Goal: Information Seeking & Learning: Compare options

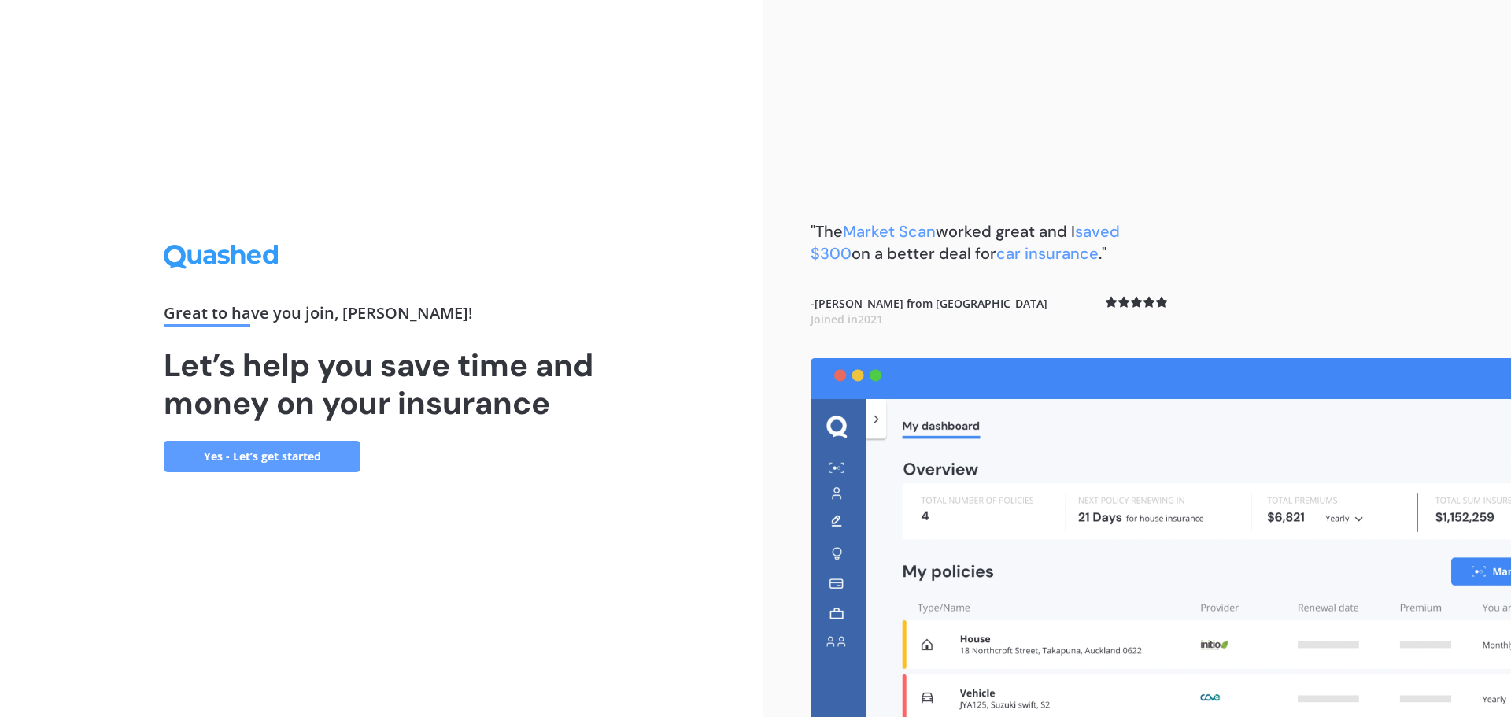
click at [239, 455] on link "Yes - Let’s get started" at bounding box center [262, 456] width 197 height 31
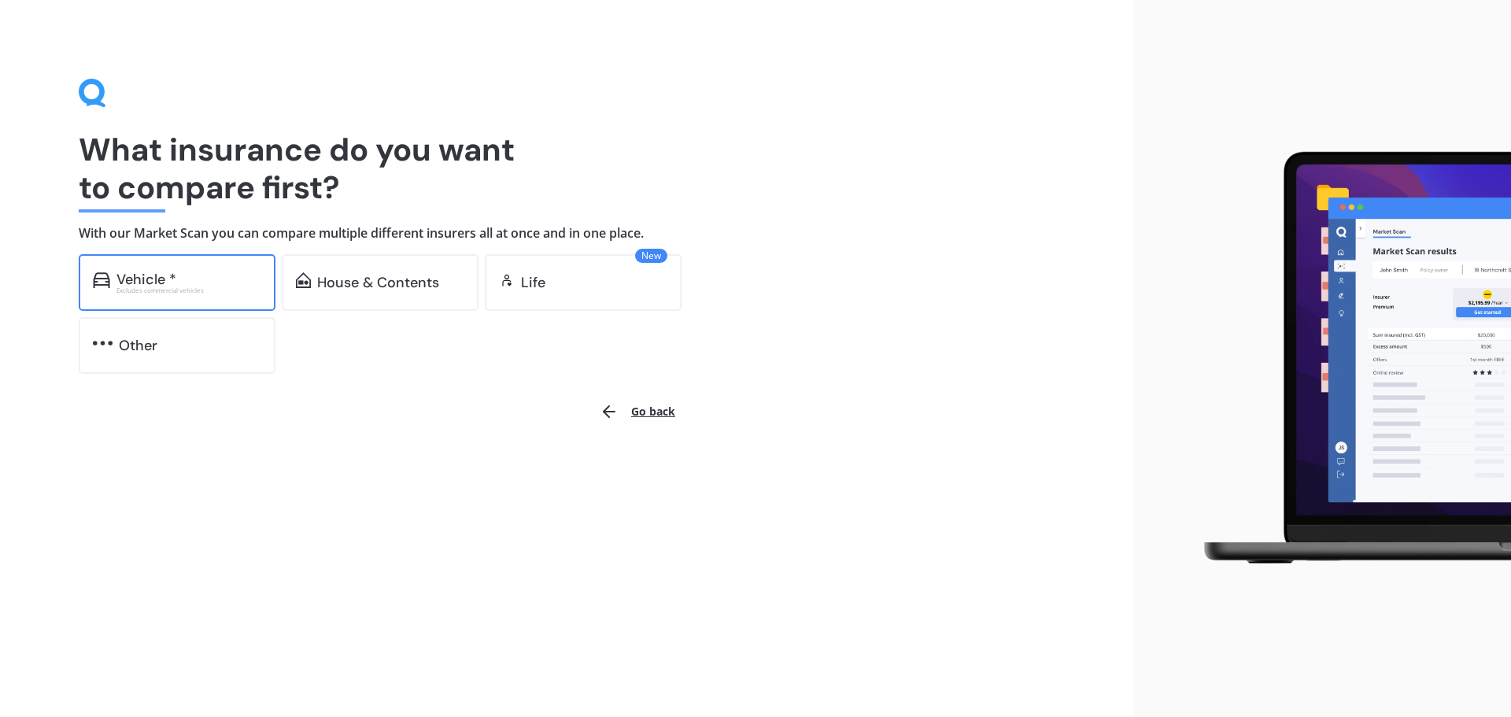
click at [227, 286] on div "Vehicle *" at bounding box center [189, 280] width 145 height 16
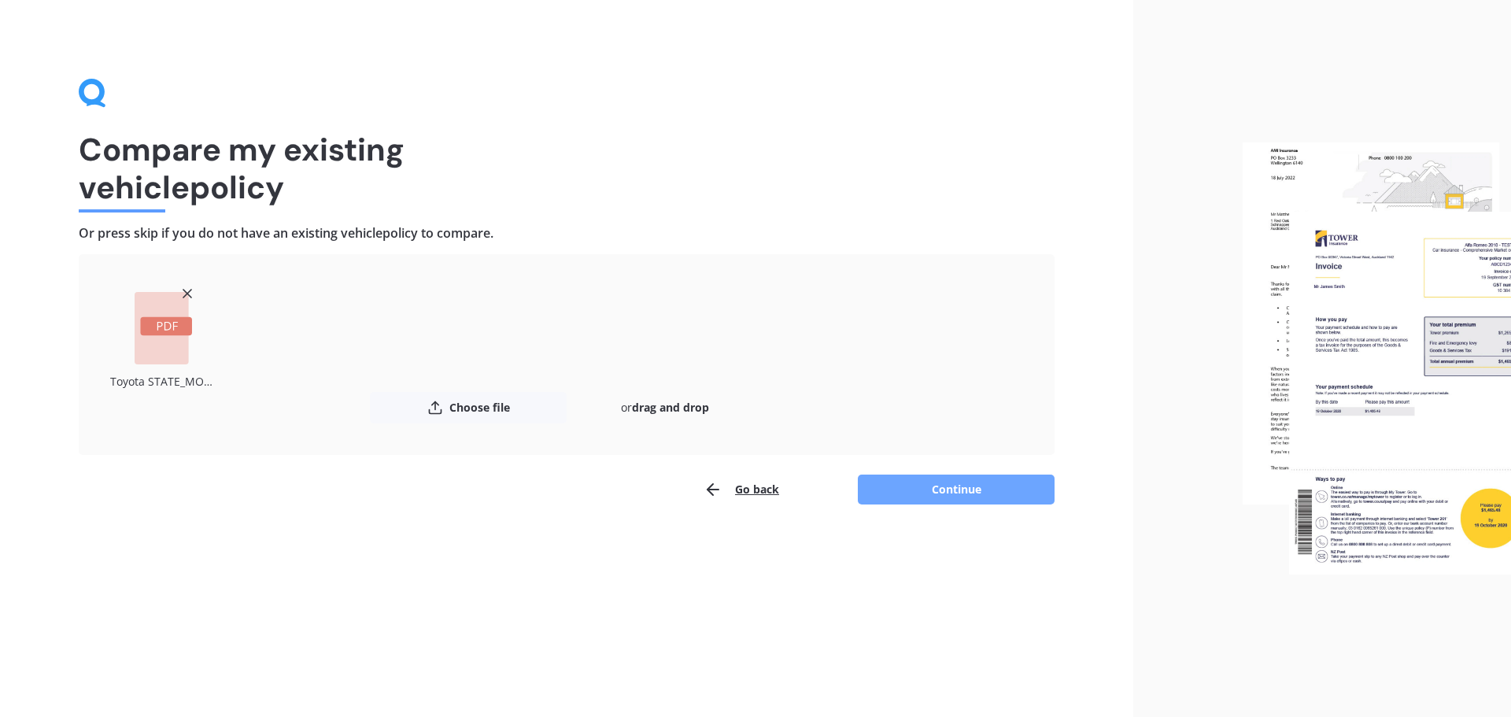
click at [949, 496] on button "Continue" at bounding box center [956, 490] width 197 height 30
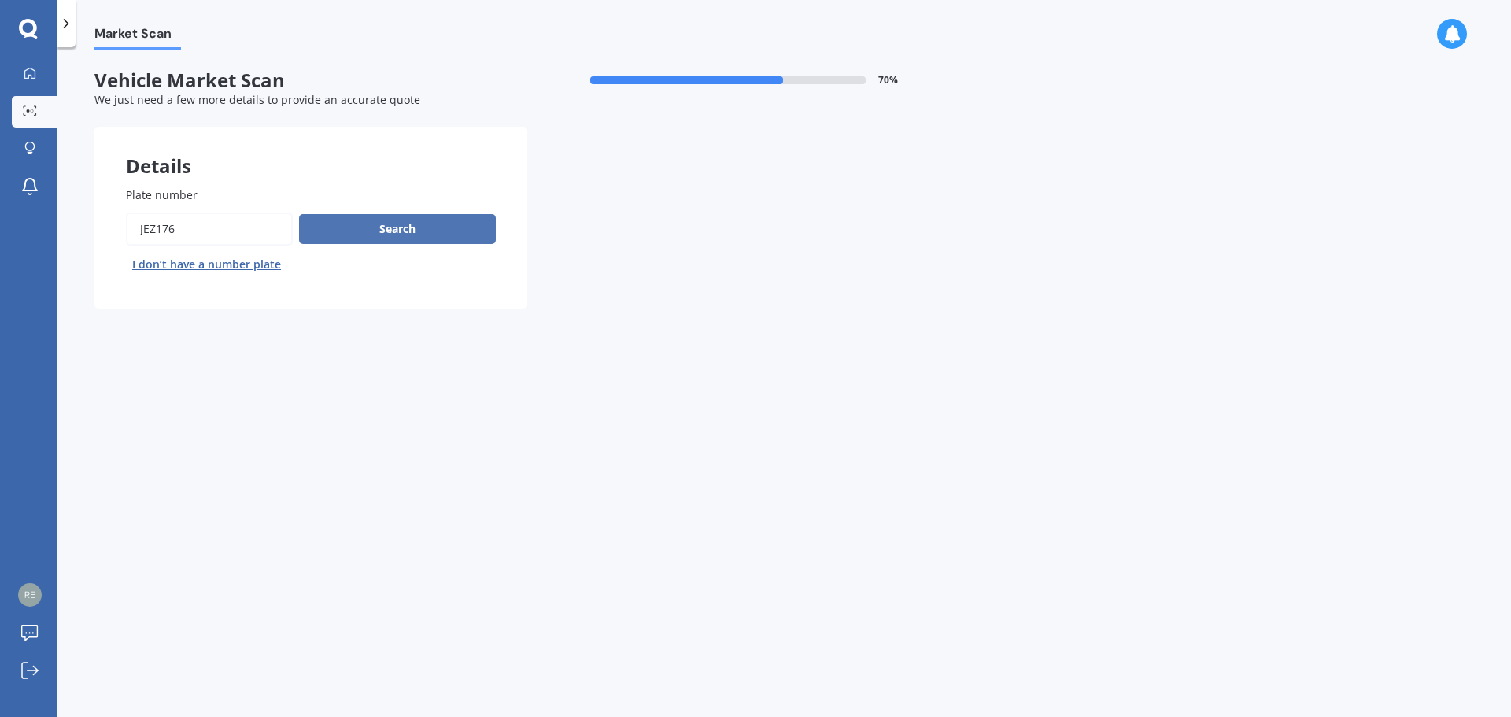
click at [404, 228] on button "Search" at bounding box center [397, 229] width 197 height 30
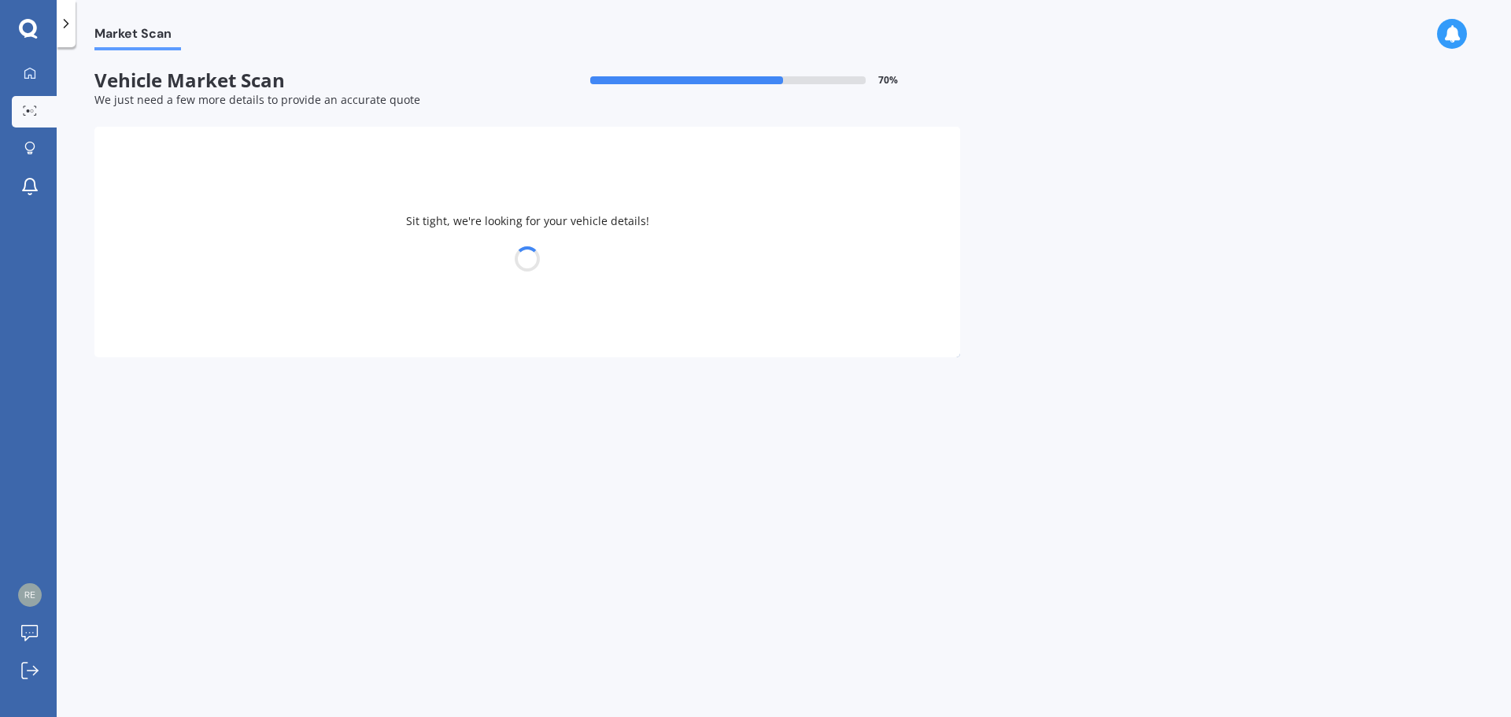
select select "TOYOTA"
select select "COROLLA"
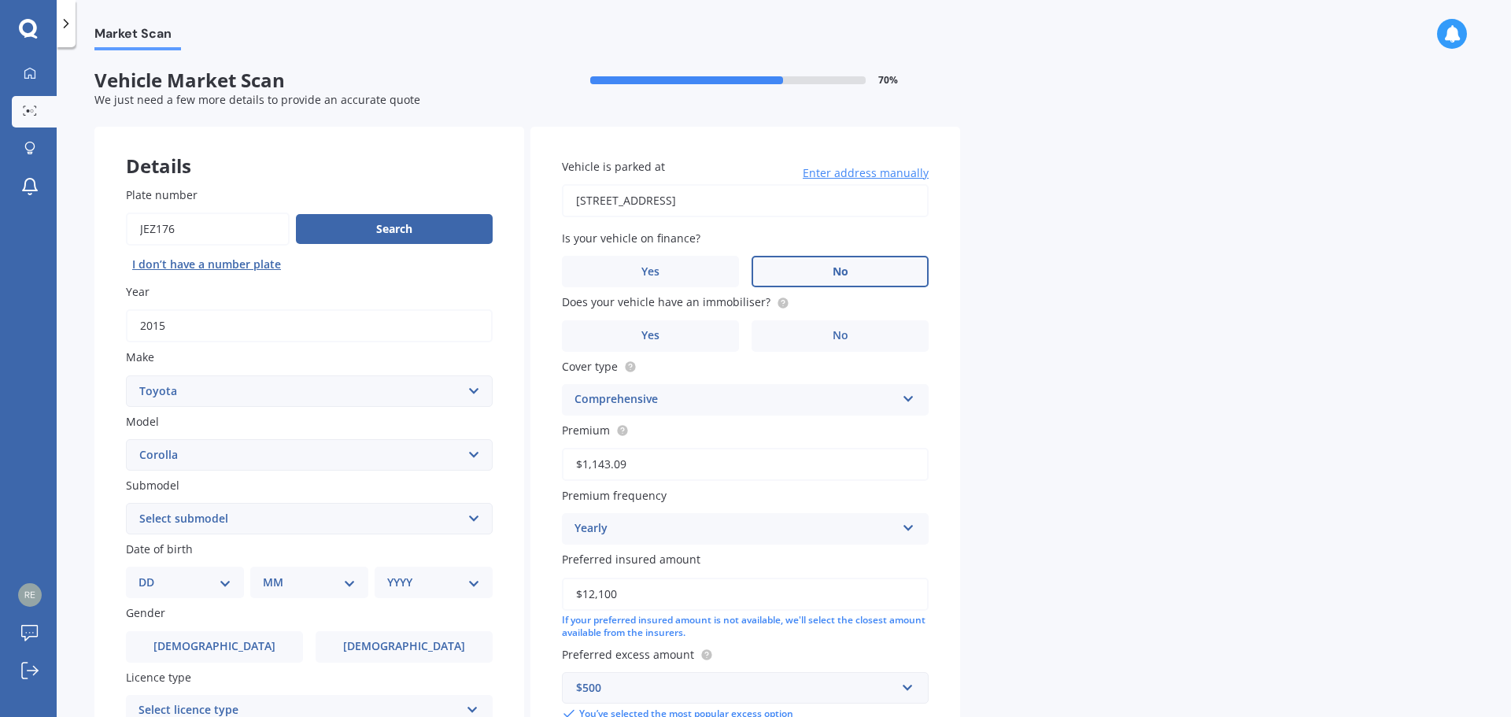
click at [843, 272] on span "No" at bounding box center [841, 271] width 16 height 13
click at [0, 0] on input "No" at bounding box center [0, 0] width 0 height 0
click at [838, 339] on span "No" at bounding box center [841, 335] width 16 height 13
click at [0, 0] on input "No" at bounding box center [0, 0] width 0 height 0
click at [908, 400] on icon at bounding box center [908, 395] width 13 height 11
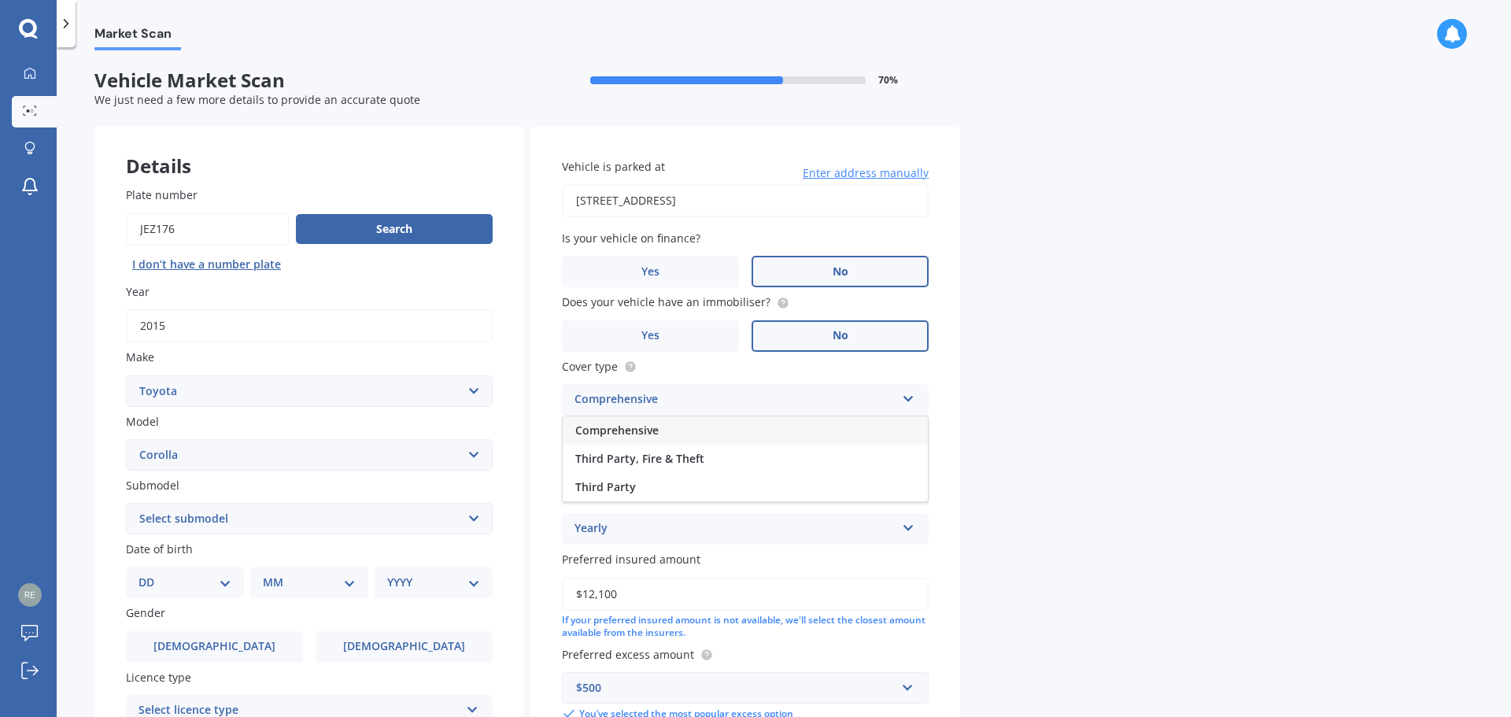
click at [834, 401] on div "Comprehensive" at bounding box center [735, 399] width 321 height 19
click at [474, 517] on select "Select submodel (All other) Axio Diesel [PERSON_NAME] 2WD [PERSON_NAME] 4WD FXG…" at bounding box center [309, 518] width 367 height 31
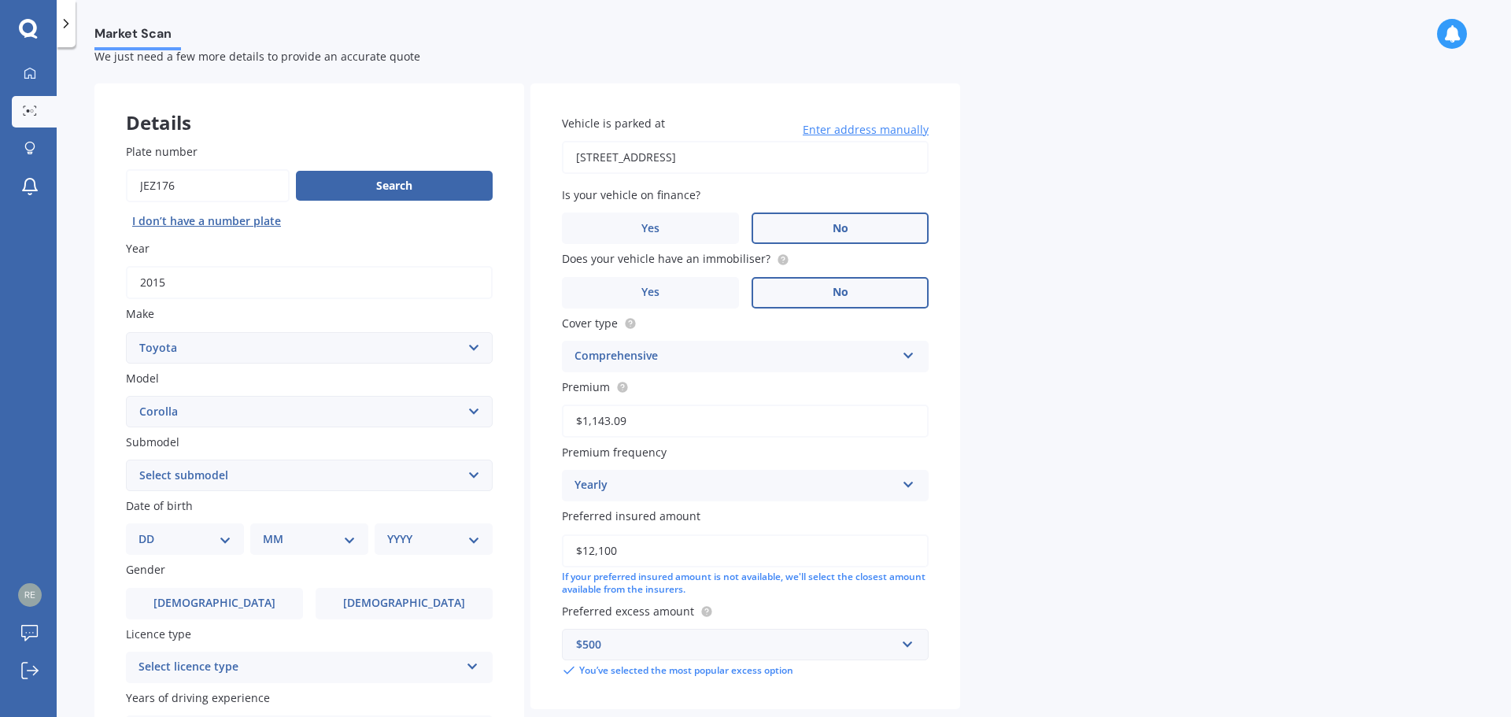
scroll to position [79, 0]
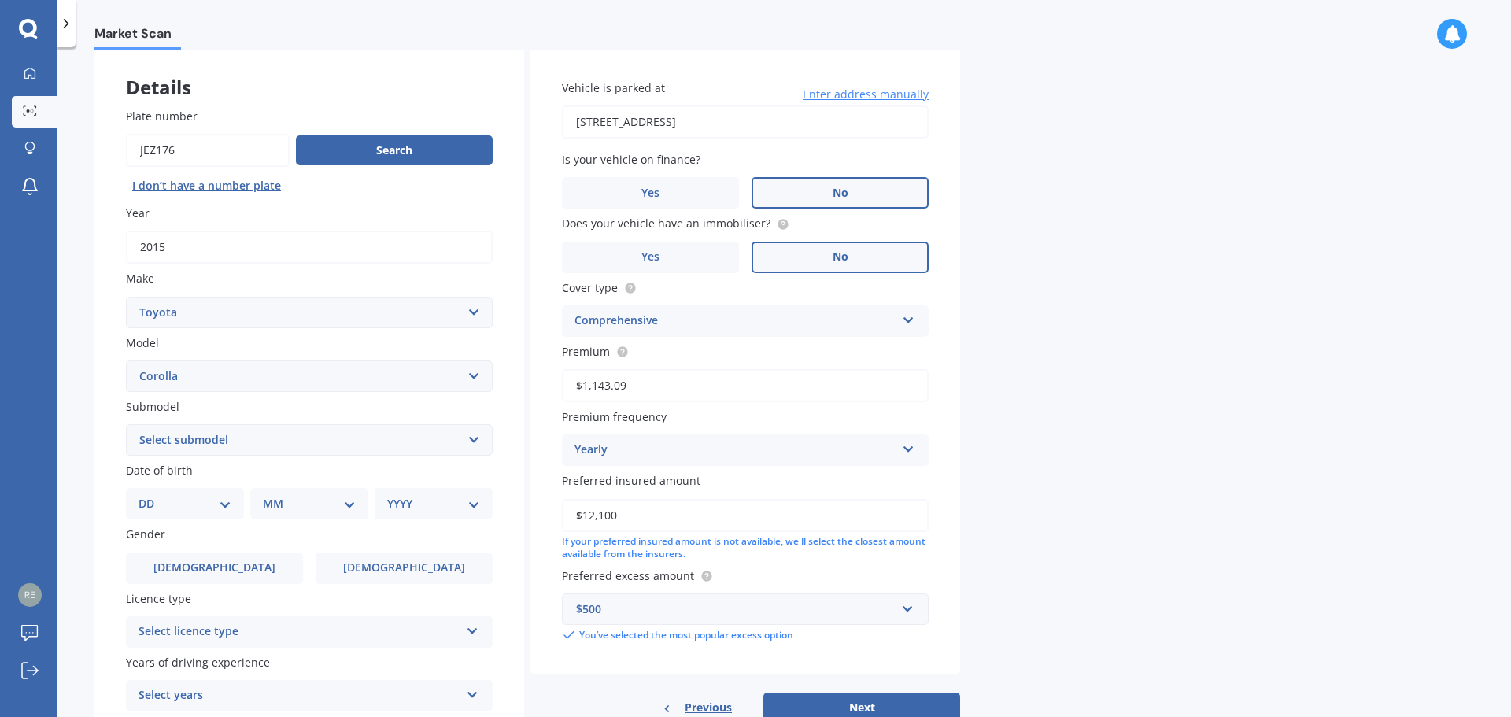
click at [226, 503] on select "DD 01 02 03 04 05 06 07 08 09 10 11 12 13 14 15 16 17 18 19 20 21 22 23 24 25 2…" at bounding box center [185, 503] width 93 height 17
select select "01"
click at [151, 495] on select "DD 01 02 03 04 05 06 07 08 09 10 11 12 13 14 15 16 17 18 19 20 21 22 23 24 25 2…" at bounding box center [185, 503] width 93 height 17
click at [349, 508] on select "MM 01 02 03 04 05 06 07 08 09 10 11 12" at bounding box center [312, 503] width 87 height 17
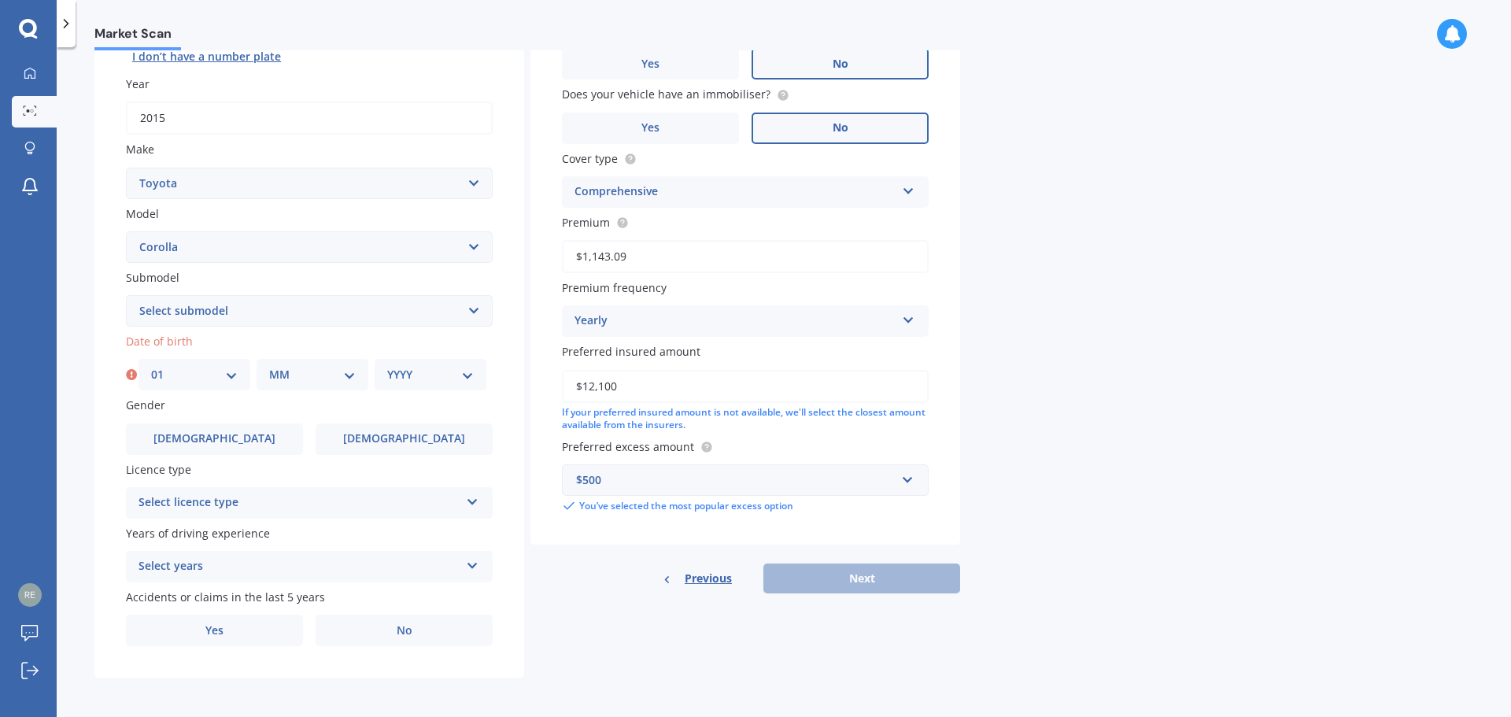
scroll to position [209, 0]
click at [349, 377] on select "MM 01 02 03 04 05 06 07 08 09 10 11 12" at bounding box center [312, 372] width 87 height 17
select select "12"
click at [269, 364] on select "MM 01 02 03 04 05 06 07 08 09 10 11 12" at bounding box center [312, 372] width 87 height 17
click at [469, 371] on select "YYYY 2025 2024 2023 2022 2021 2020 2019 2018 2017 2016 2015 2014 2013 2012 2011…" at bounding box center [430, 372] width 87 height 17
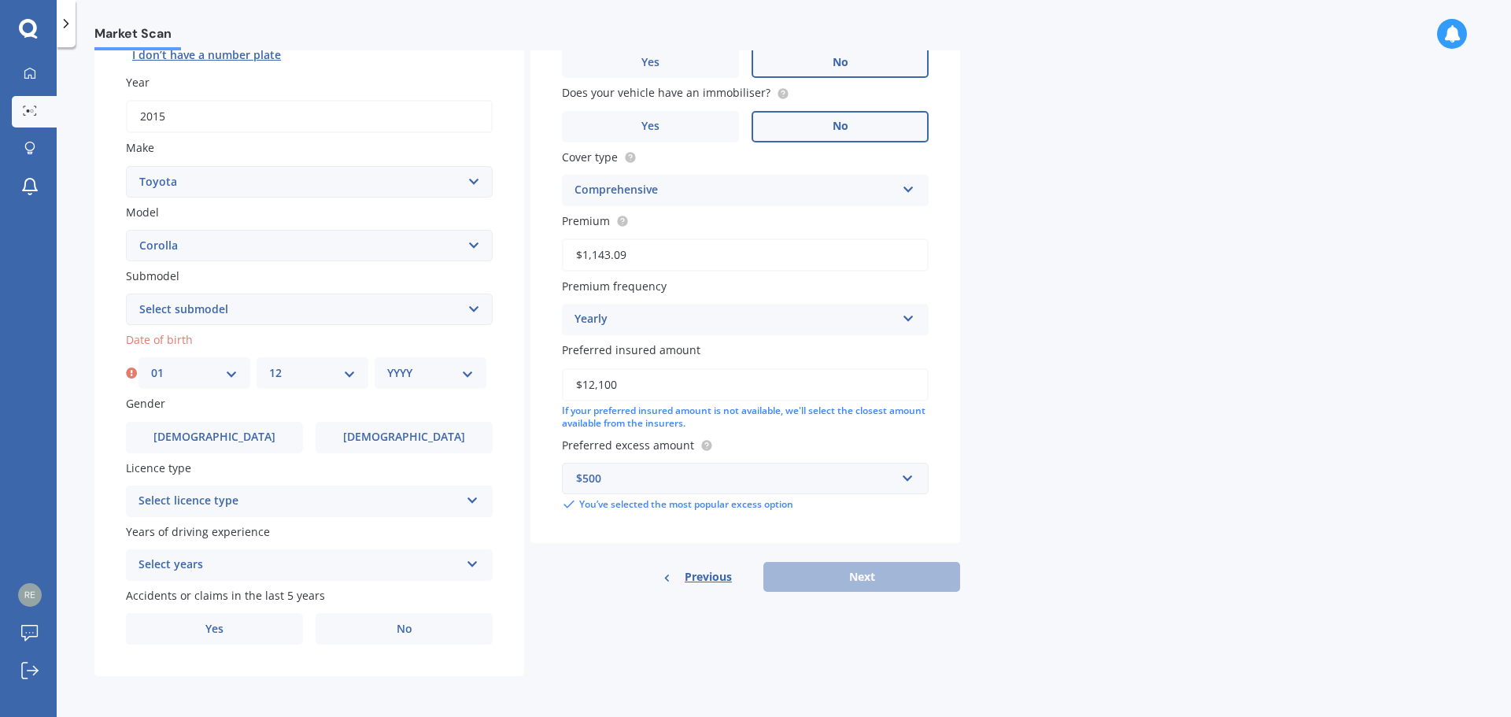
select select "1965"
click at [387, 364] on select "YYYY 2025 2024 2023 2022 2021 2020 2019 2018 2017 2016 2015 2014 2013 2012 2011…" at bounding box center [430, 372] width 87 height 17
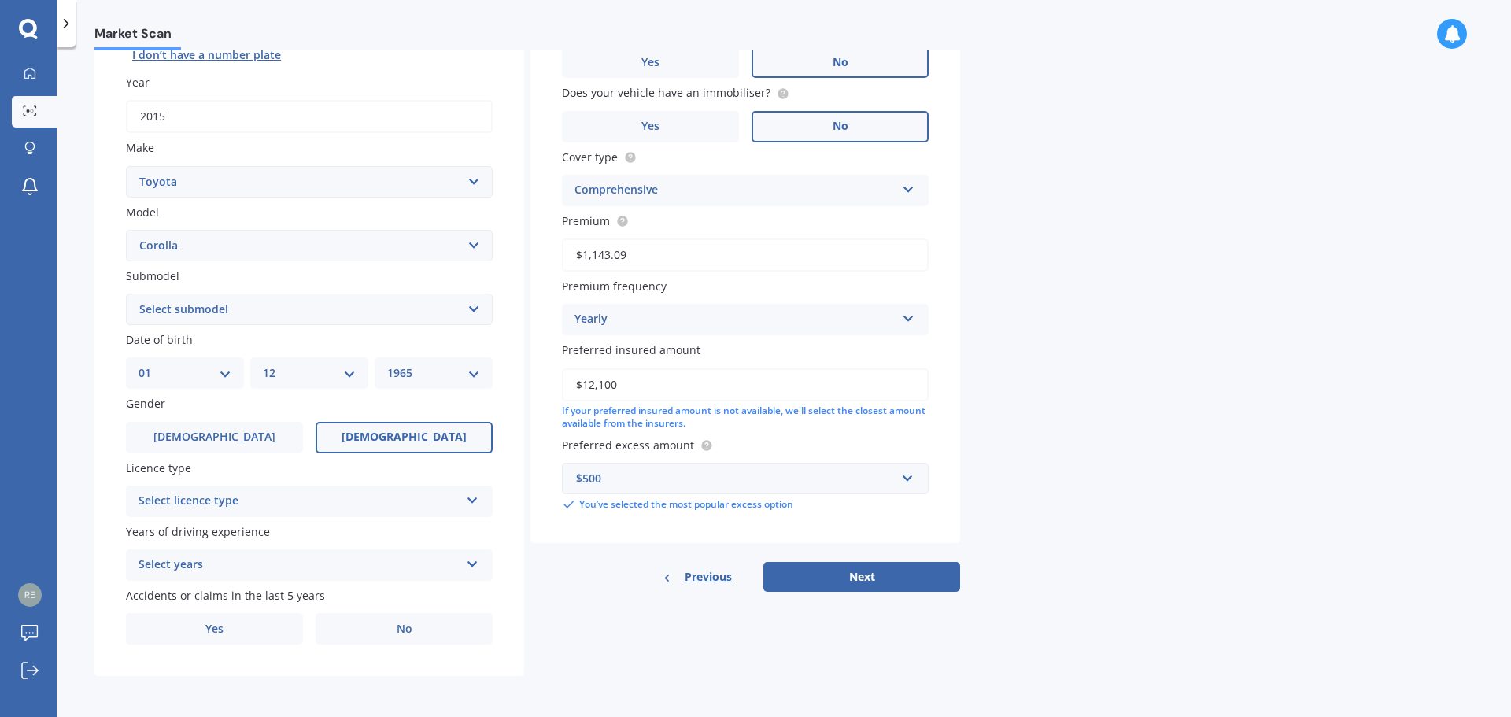
click at [423, 440] on span "[DEMOGRAPHIC_DATA]" at bounding box center [404, 437] width 125 height 13
click at [0, 0] on input "[DEMOGRAPHIC_DATA]" at bounding box center [0, 0] width 0 height 0
click at [472, 502] on icon at bounding box center [472, 497] width 13 height 11
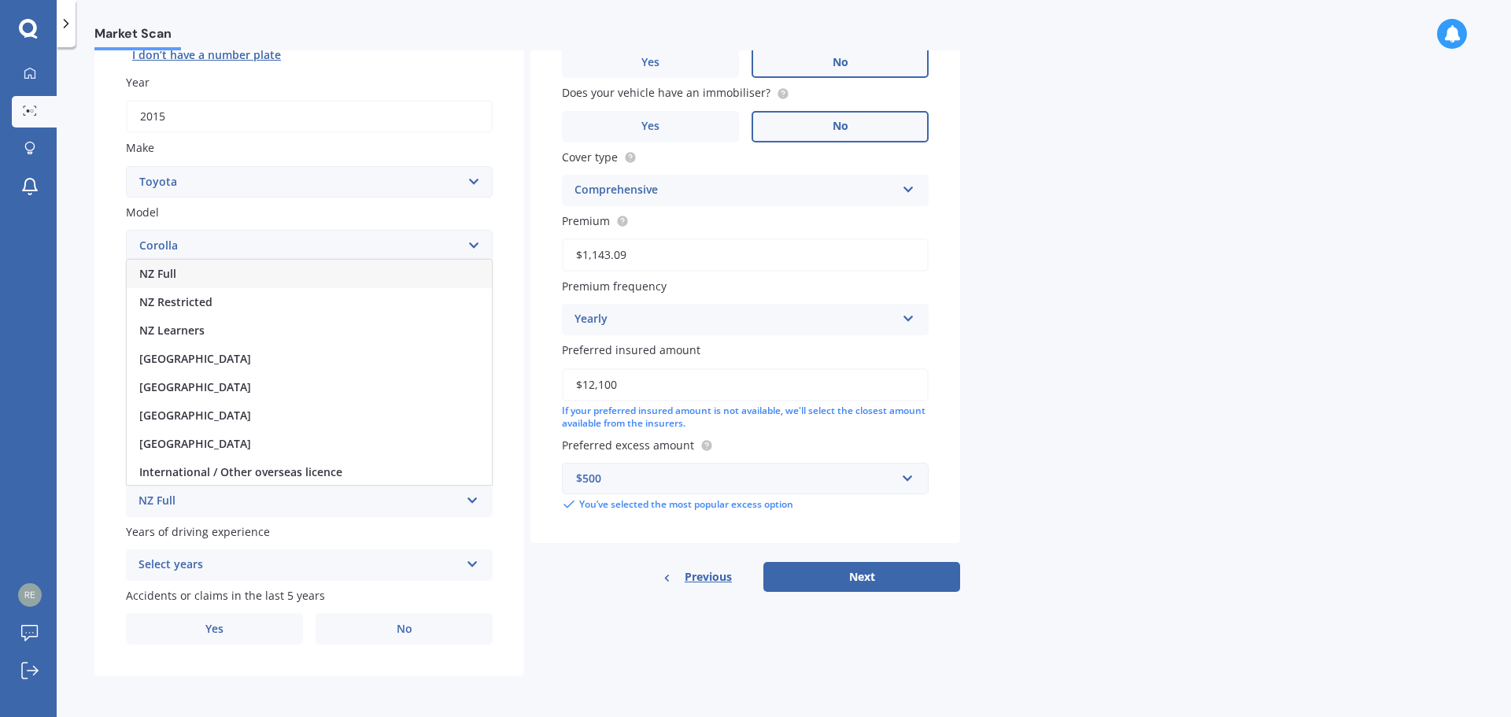
click at [220, 276] on div "NZ Full" at bounding box center [309, 274] width 365 height 28
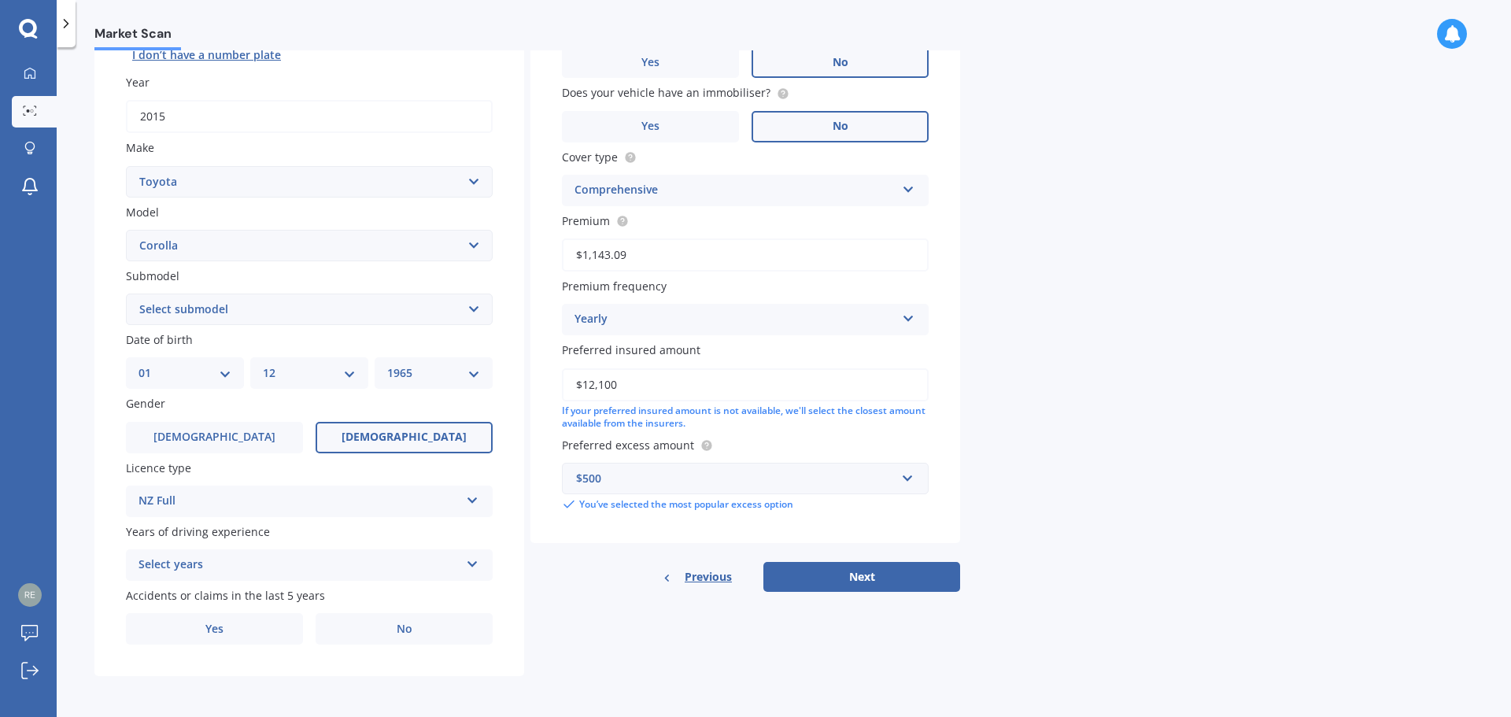
click at [221, 375] on select "DD 01 02 03 04 05 06 07 08 09 10 11 12 13 14 15 16 17 18 19 20 21 22 23 24 25 2…" at bounding box center [185, 372] width 93 height 17
select select "04"
click at [139, 364] on select "DD 01 02 03 04 05 06 07 08 09 10 11 12 13 14 15 16 17 18 19 20 21 22 23 24 25 2…" at bounding box center [185, 372] width 93 height 17
click at [351, 377] on select "MM 01 02 03 04 05 06 07 08 09 10 11 12" at bounding box center [309, 372] width 93 height 17
select select "11"
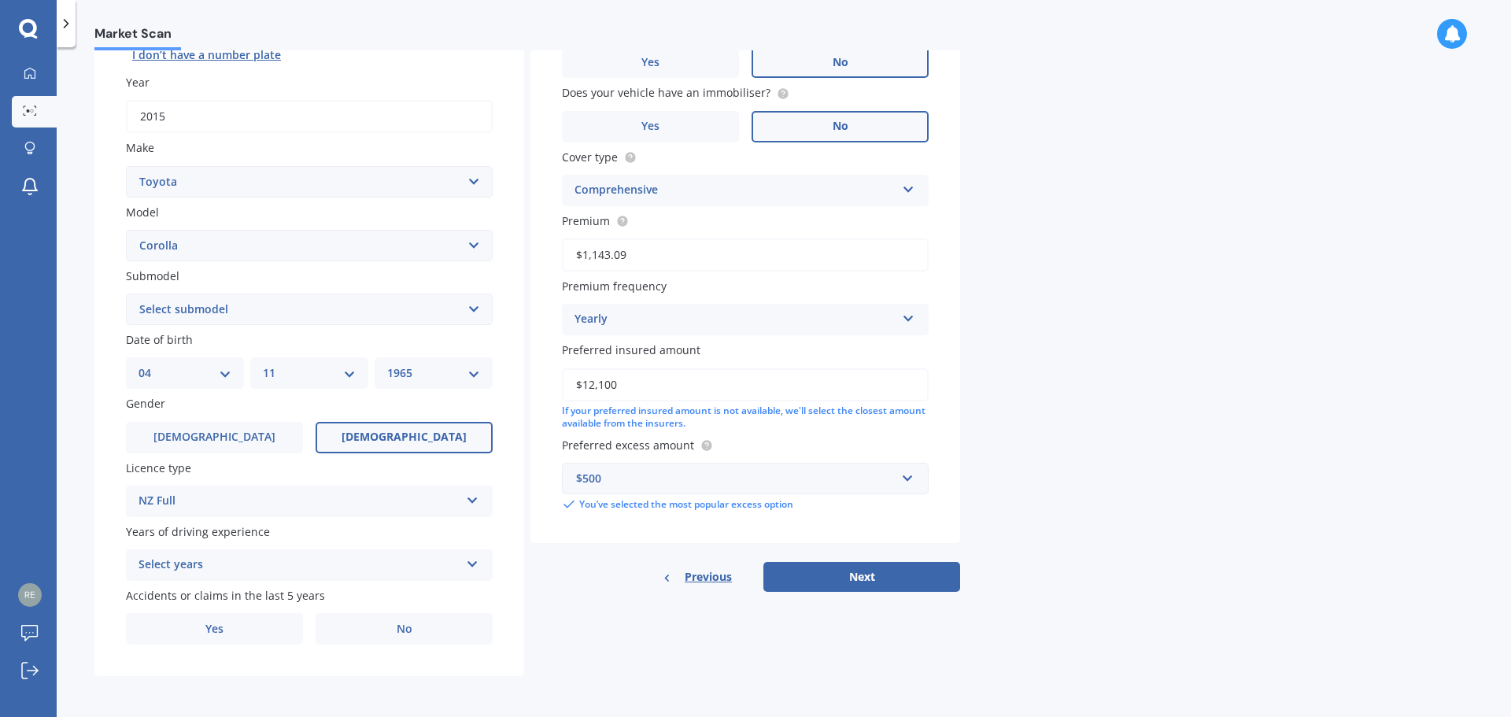
click at [263, 364] on select "MM 01 02 03 04 05 06 07 08 09 10 11 12" at bounding box center [309, 372] width 93 height 17
click at [475, 375] on select "YYYY 2025 2024 2023 2022 2021 2020 2019 2018 2017 2016 2015 2014 2013 2012 2011…" at bounding box center [433, 372] width 93 height 17
select select "2003"
click at [387, 364] on select "YYYY 2025 2024 2023 2022 2021 2020 2019 2018 2017 2016 2015 2014 2013 2012 2011…" at bounding box center [433, 372] width 93 height 17
click at [269, 444] on label "[DEMOGRAPHIC_DATA]" at bounding box center [214, 437] width 177 height 31
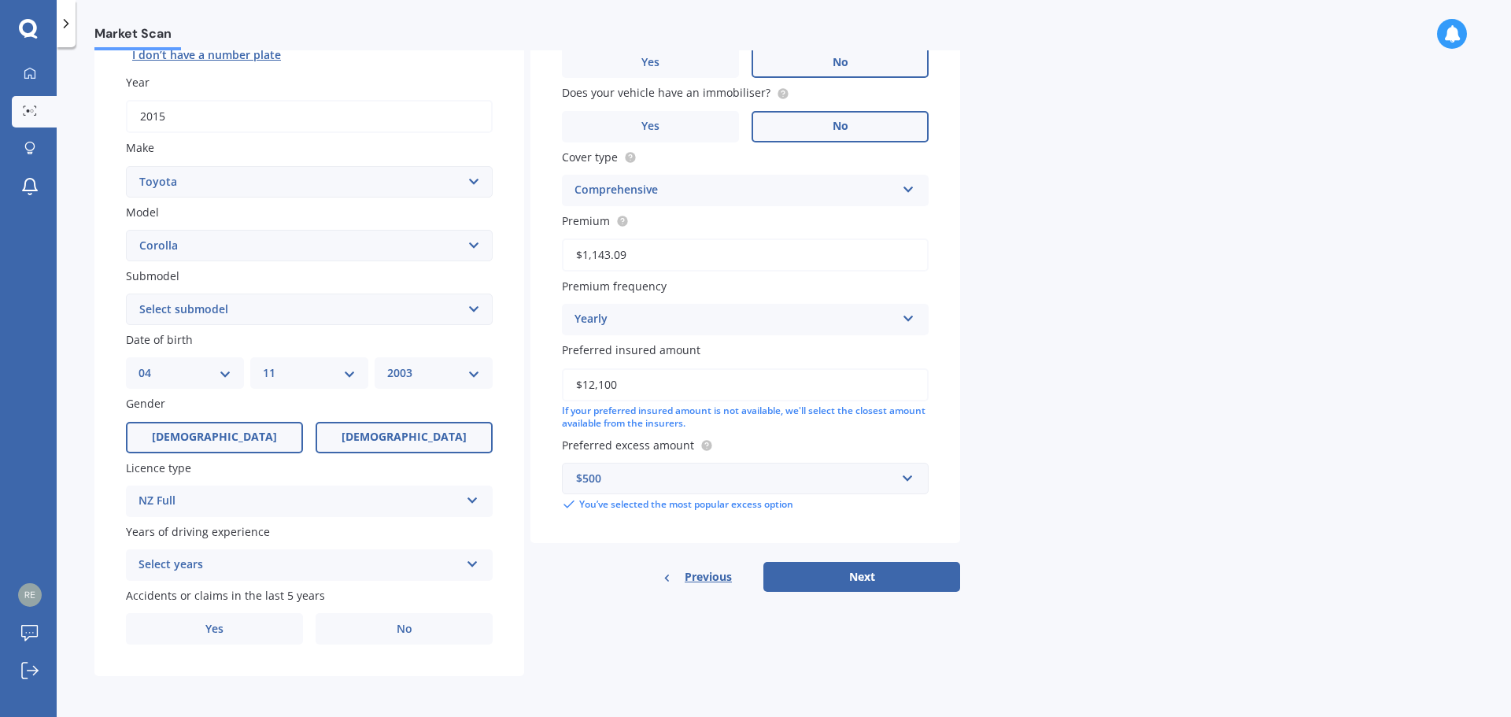
click at [0, 0] on input "[DEMOGRAPHIC_DATA]" at bounding box center [0, 0] width 0 height 0
click at [470, 563] on icon at bounding box center [472, 561] width 13 height 11
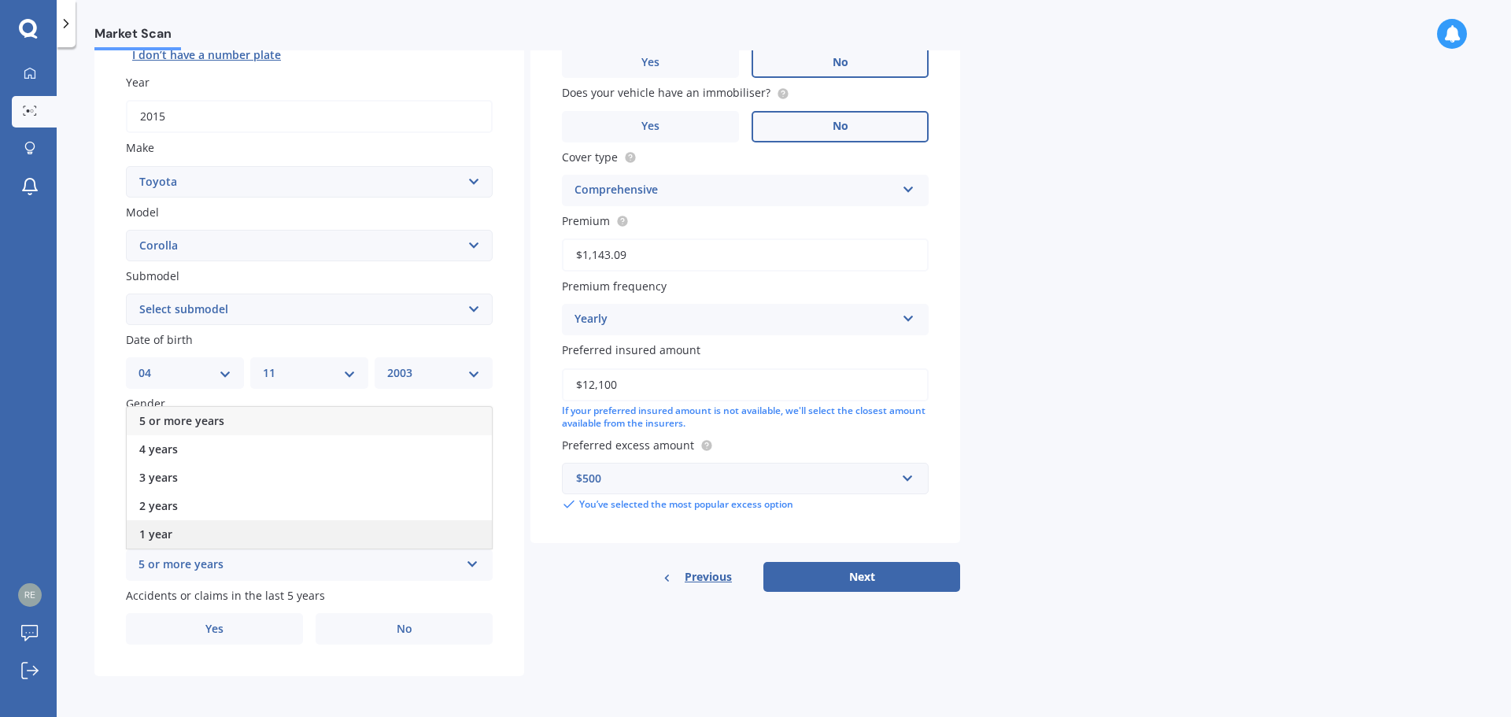
click at [209, 531] on div "1 year" at bounding box center [309, 534] width 365 height 28
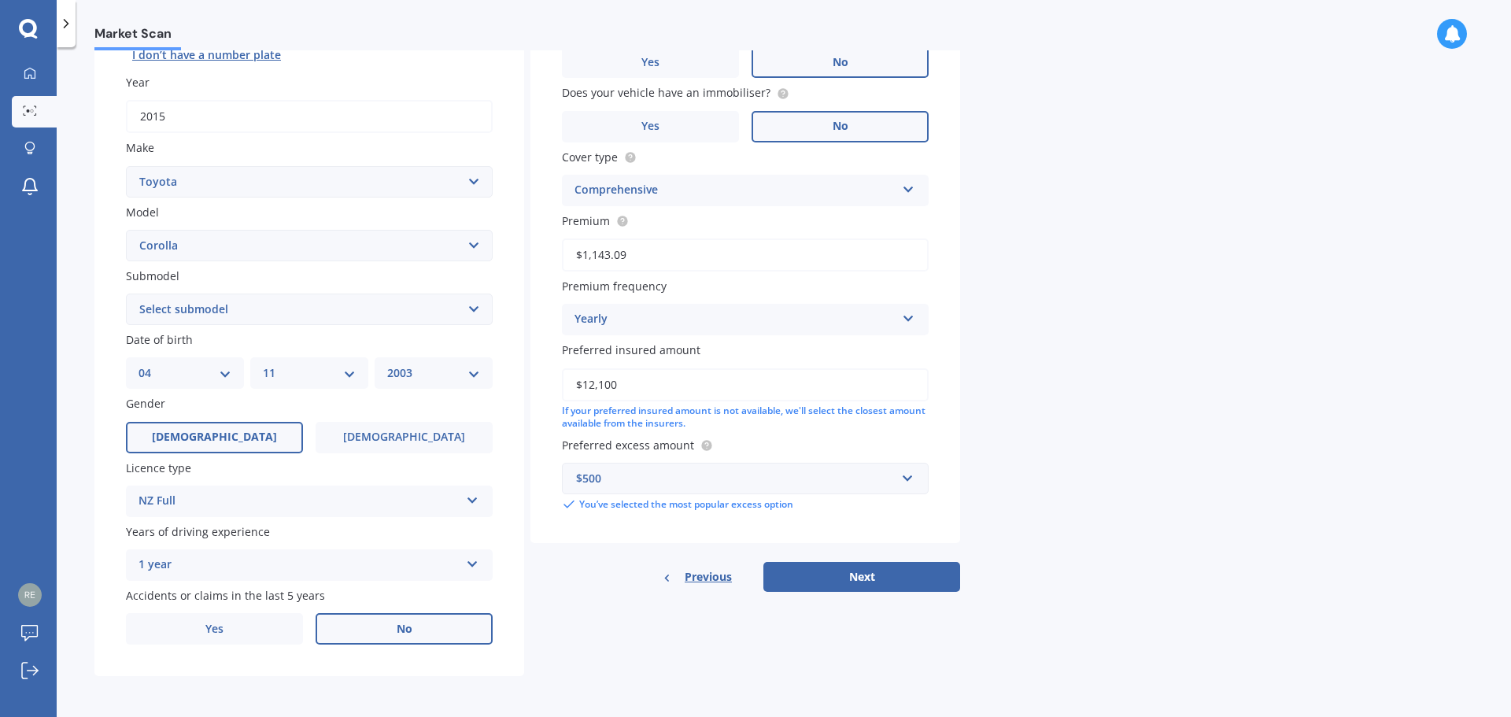
click at [407, 631] on span "No" at bounding box center [405, 629] width 16 height 13
click at [0, 0] on input "No" at bounding box center [0, 0] width 0 height 0
click at [472, 496] on icon at bounding box center [472, 497] width 13 height 11
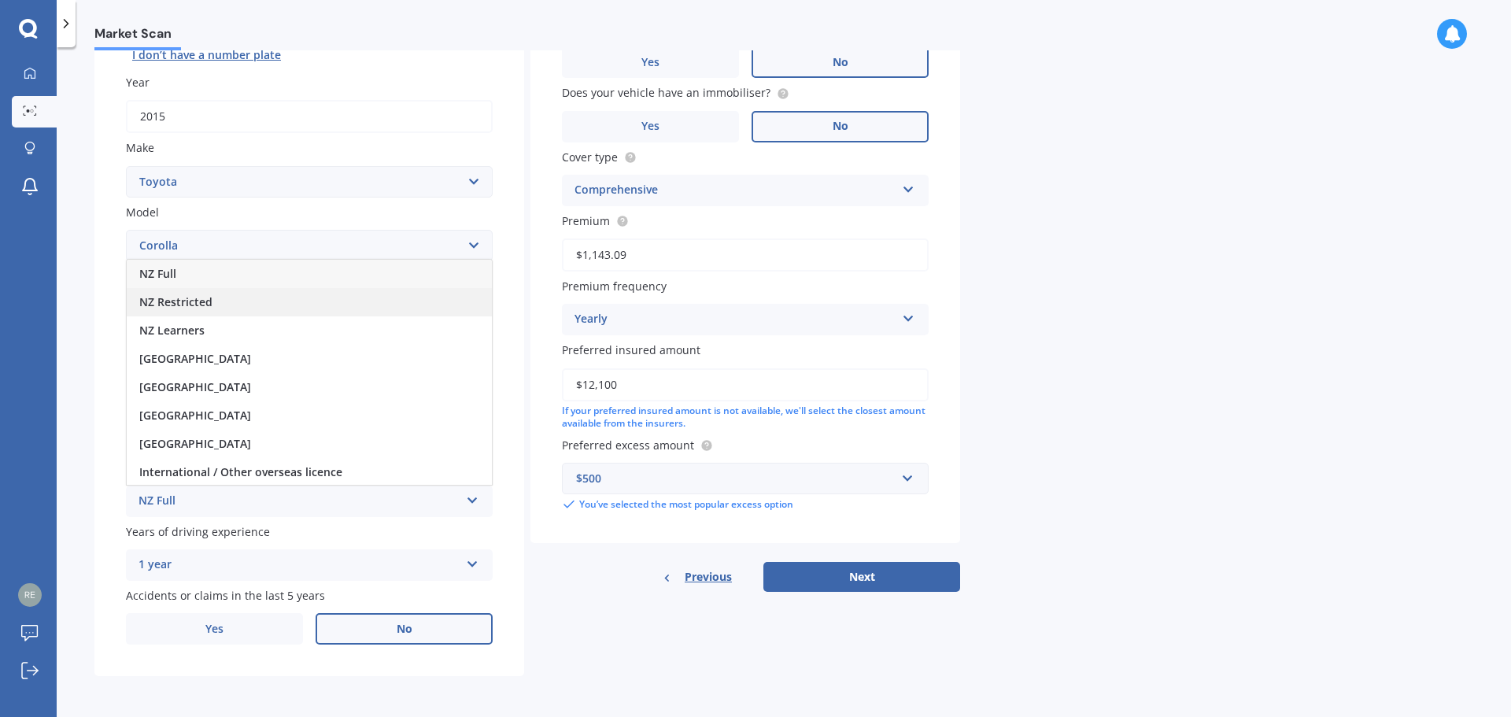
click at [260, 301] on div "NZ Restricted" at bounding box center [309, 302] width 365 height 28
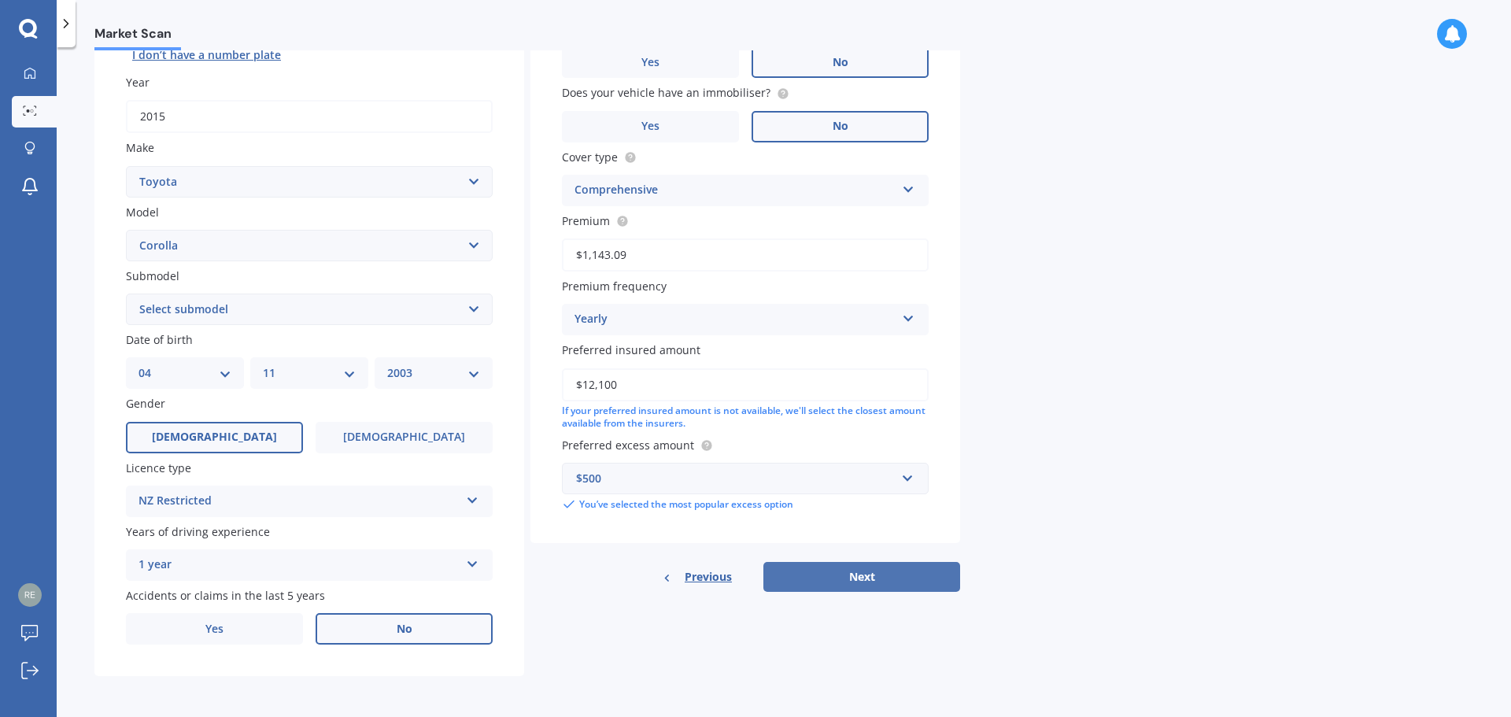
click at [842, 579] on button "Next" at bounding box center [862, 577] width 197 height 30
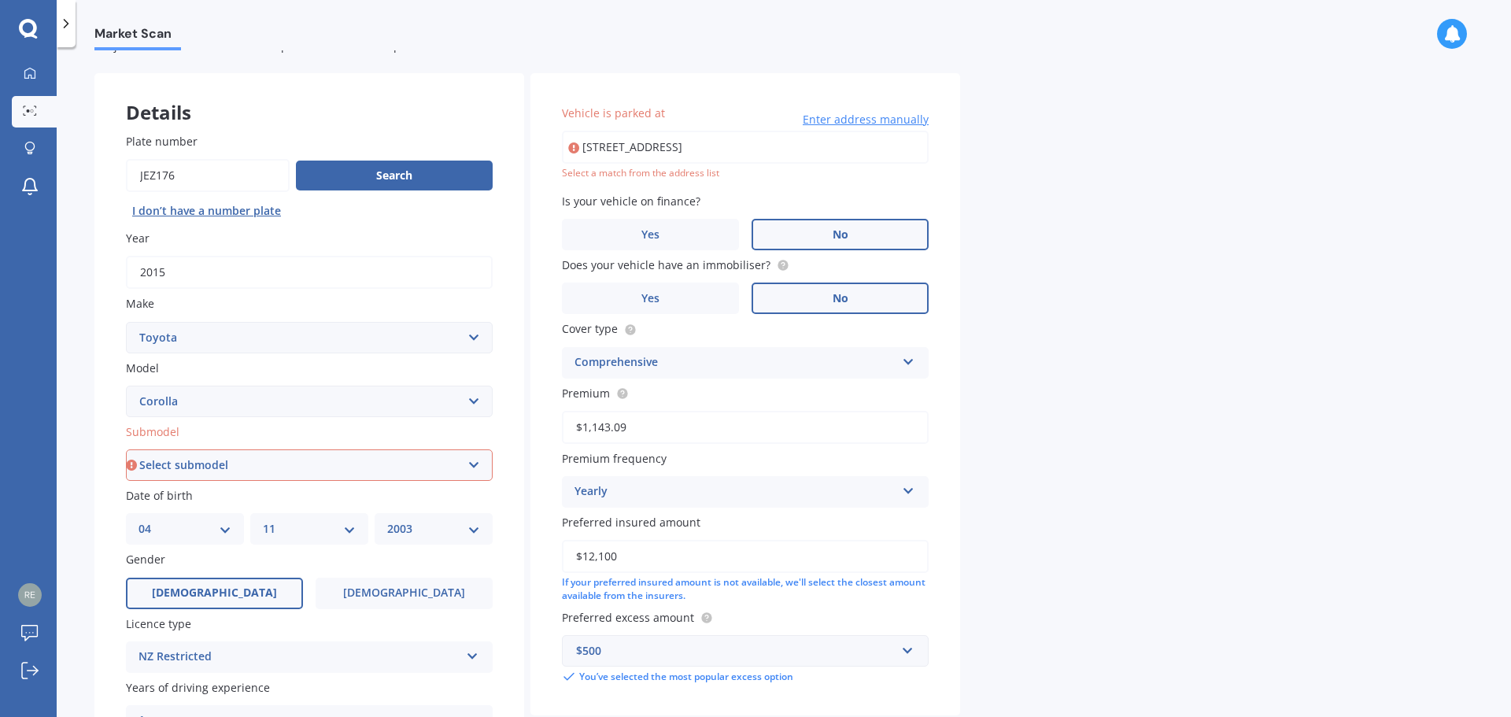
scroll to position [53, 0]
click at [797, 146] on input "[STREET_ADDRESS]" at bounding box center [745, 147] width 367 height 33
type input "[STREET_ADDRESS]"
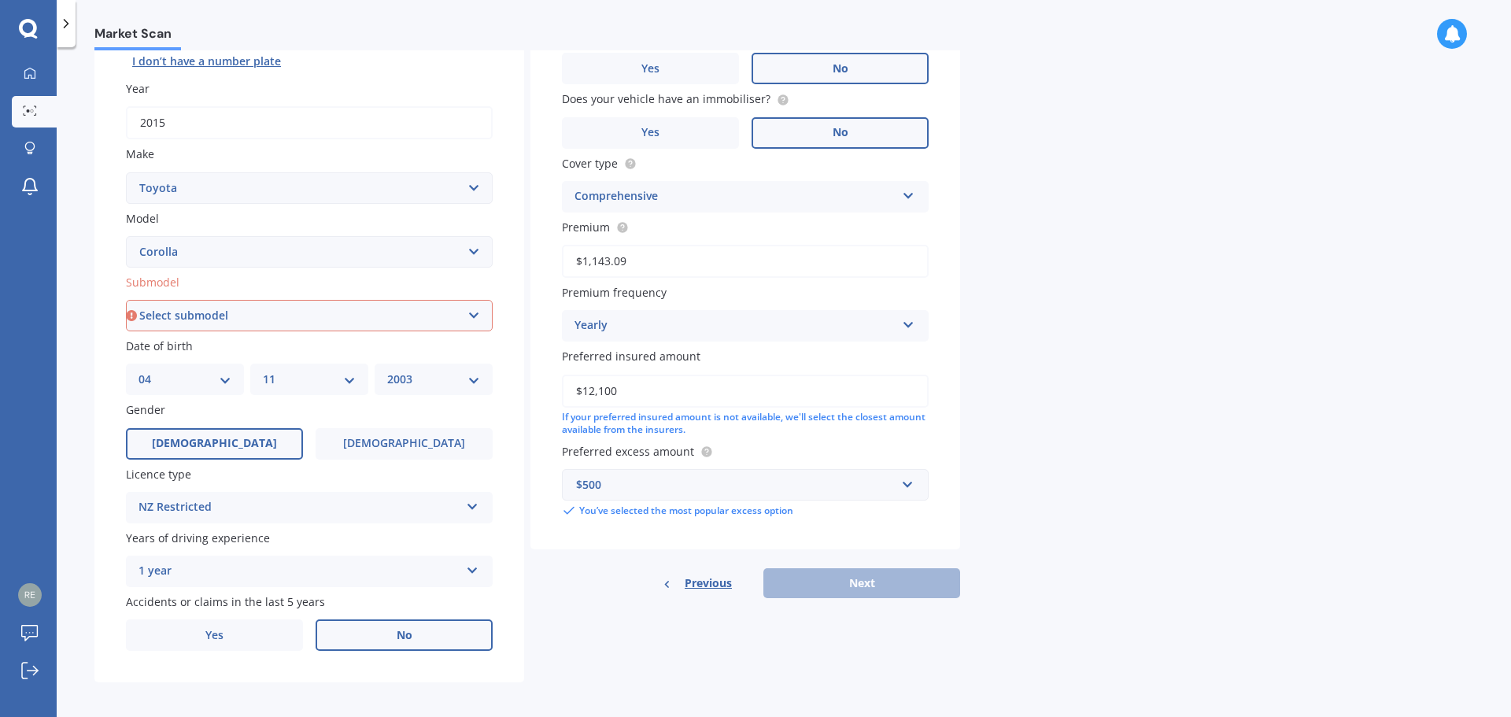
scroll to position [209, 0]
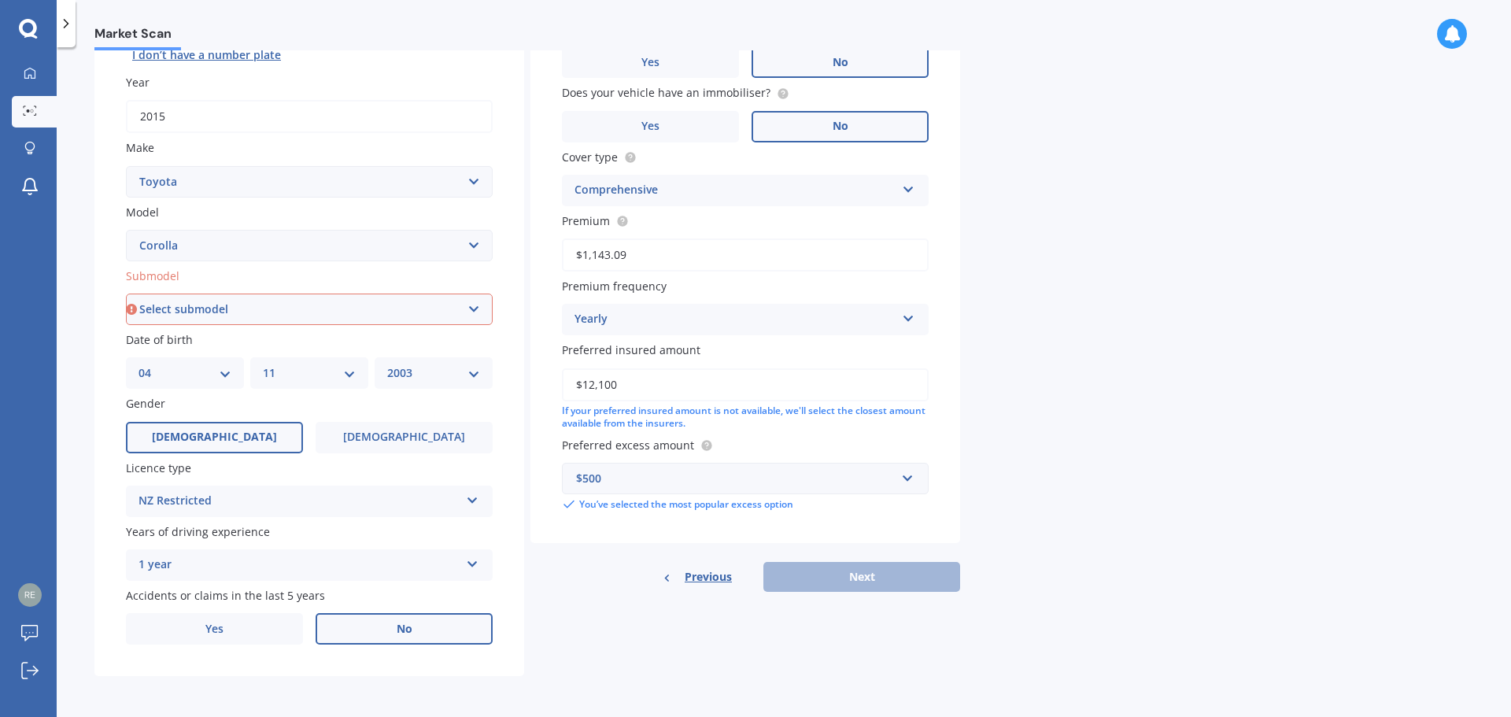
click at [878, 575] on div "Previous Next" at bounding box center [746, 577] width 430 height 30
click at [471, 313] on select "Select submodel (All other) Axio Diesel [PERSON_NAME] 2WD [PERSON_NAME] 4WD FXG…" at bounding box center [309, 309] width 367 height 31
click at [126, 294] on select "Select submodel (All other) Axio Diesel [PERSON_NAME] 2WD [PERSON_NAME] 4WD FXG…" at bounding box center [309, 309] width 367 height 31
click at [475, 307] on select "Select submodel (All other) Axio Diesel [PERSON_NAME] 2WD [PERSON_NAME] 4WD FXG…" at bounding box center [309, 309] width 367 height 31
select select "GLX SEDAN"
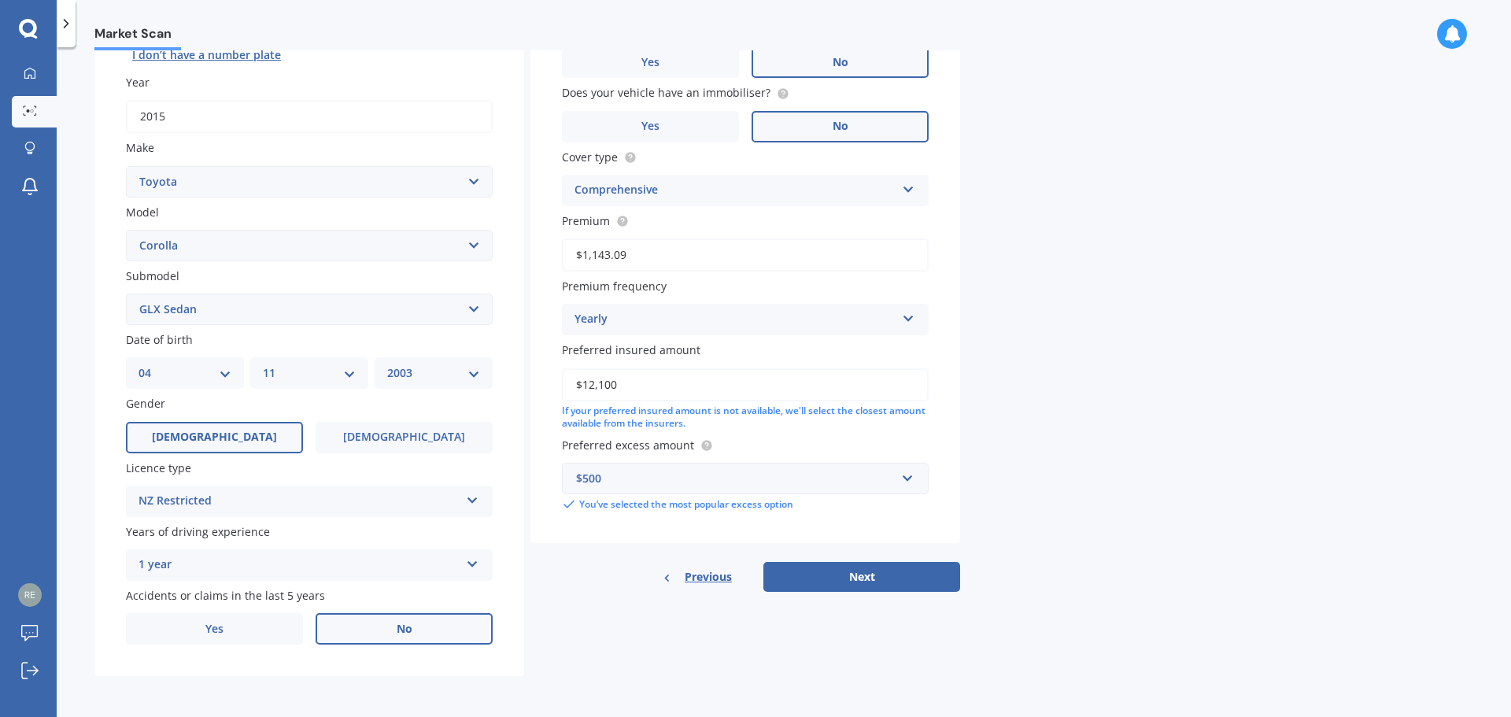
click at [126, 294] on select "Select submodel (All other) Axio Diesel [PERSON_NAME] 2WD [PERSON_NAME] 4WD FXG…" at bounding box center [309, 309] width 367 height 31
click at [862, 577] on button "Next" at bounding box center [862, 577] width 197 height 30
select select "04"
select select "11"
select select "2003"
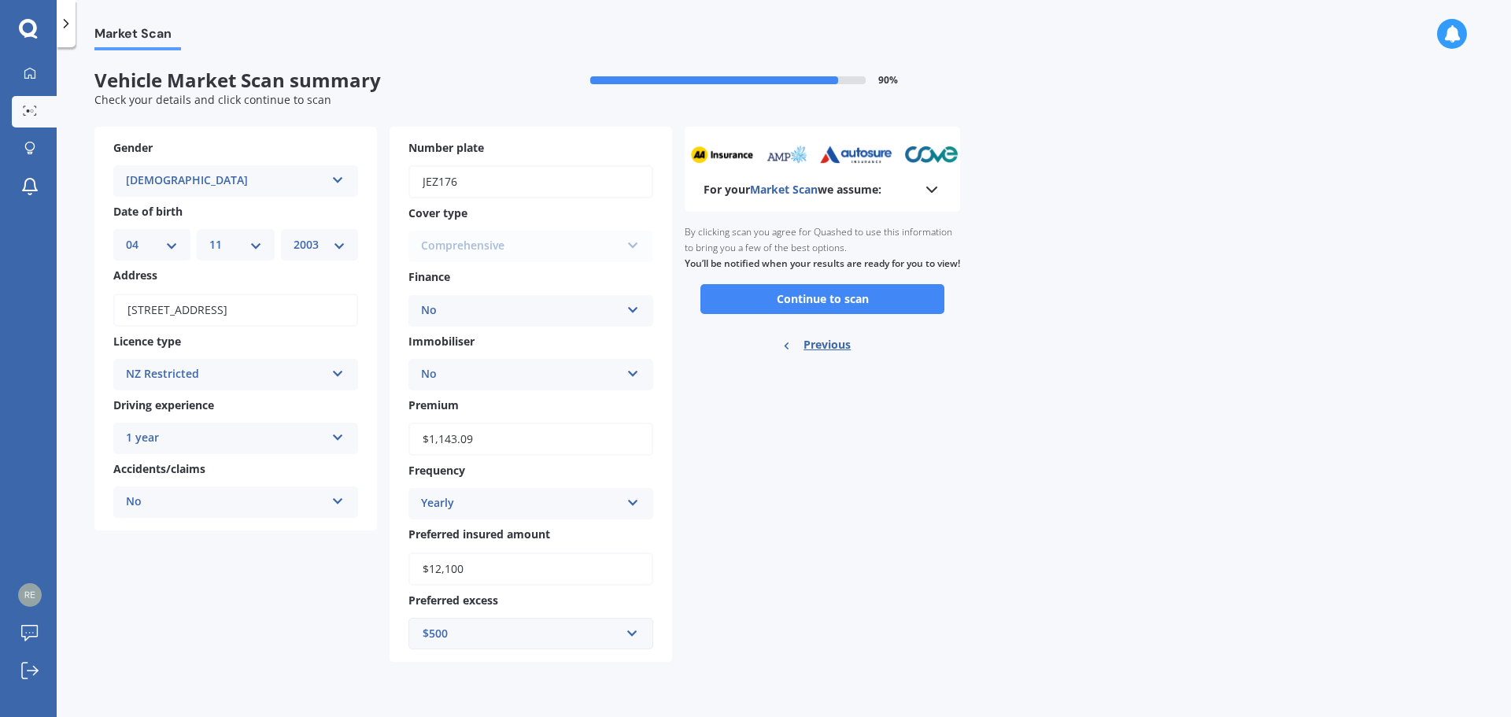
scroll to position [0, 0]
click at [820, 313] on button "Continue to scan" at bounding box center [823, 299] width 244 height 30
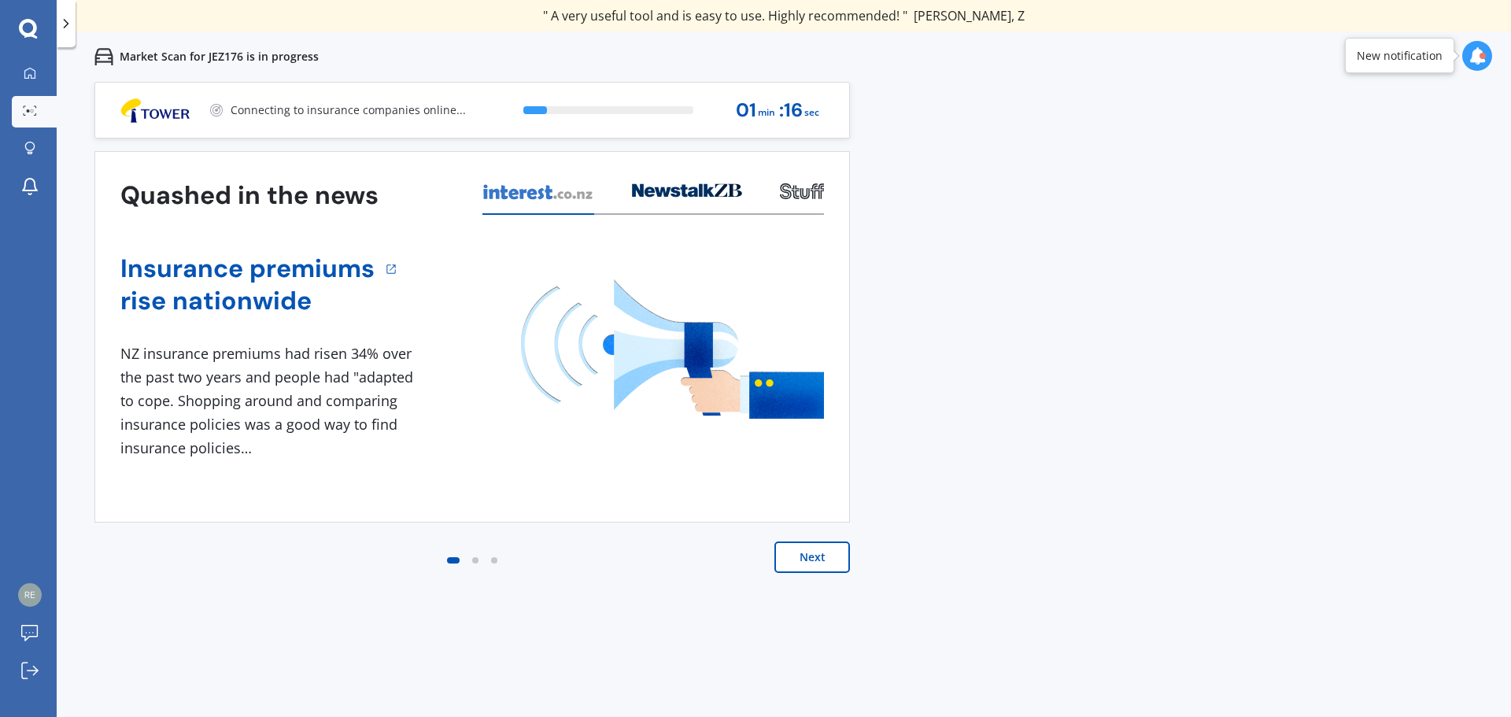
click at [827, 563] on button "Next" at bounding box center [813, 557] width 76 height 31
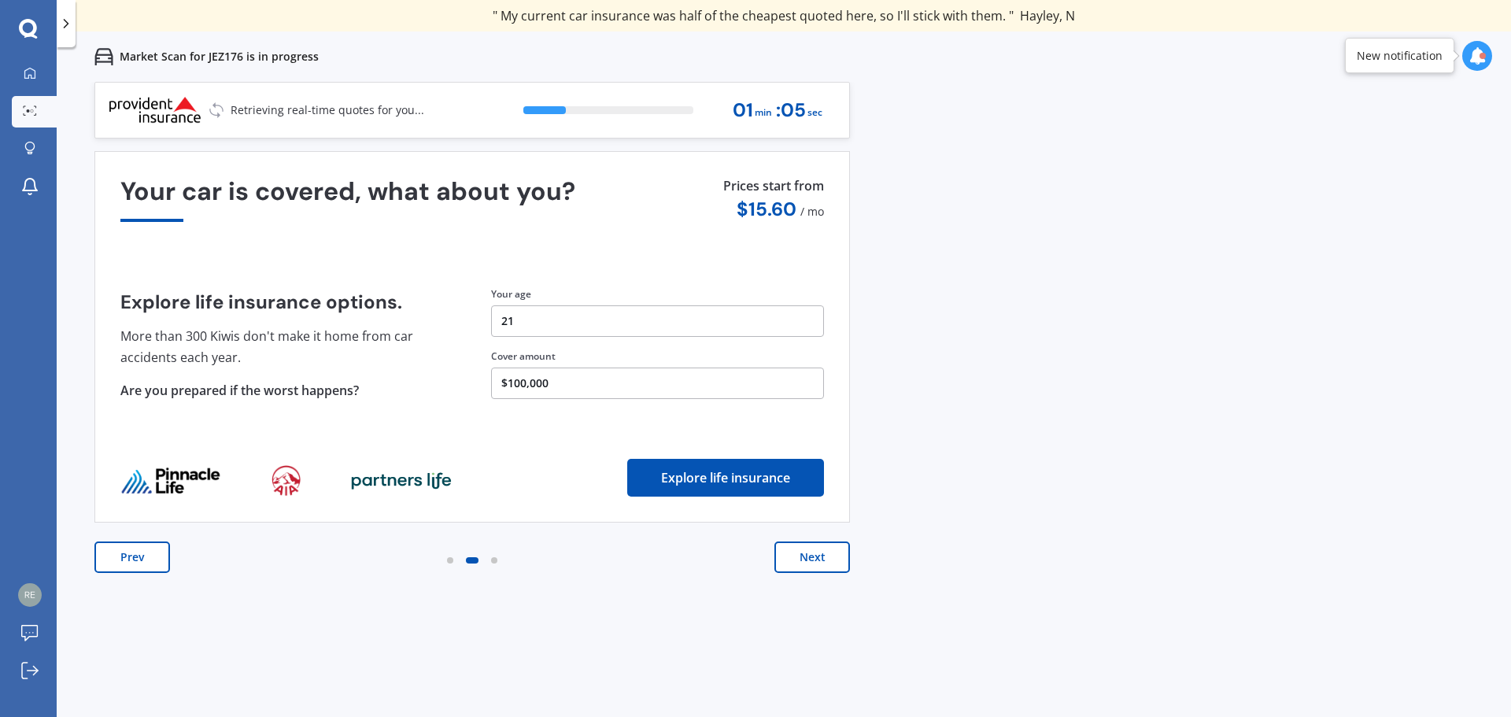
click at [819, 559] on button "Next" at bounding box center [813, 557] width 76 height 31
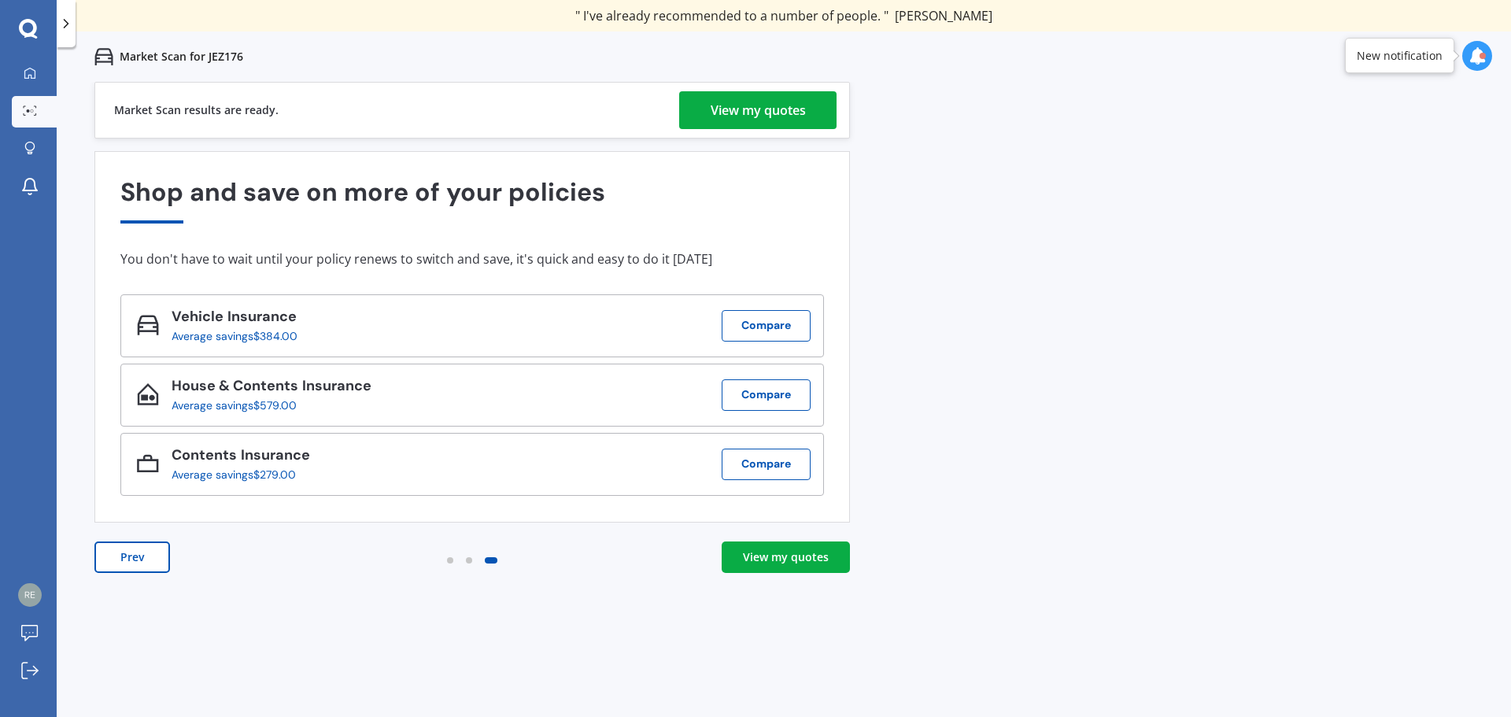
click at [757, 112] on div "View my quotes" at bounding box center [758, 110] width 95 height 38
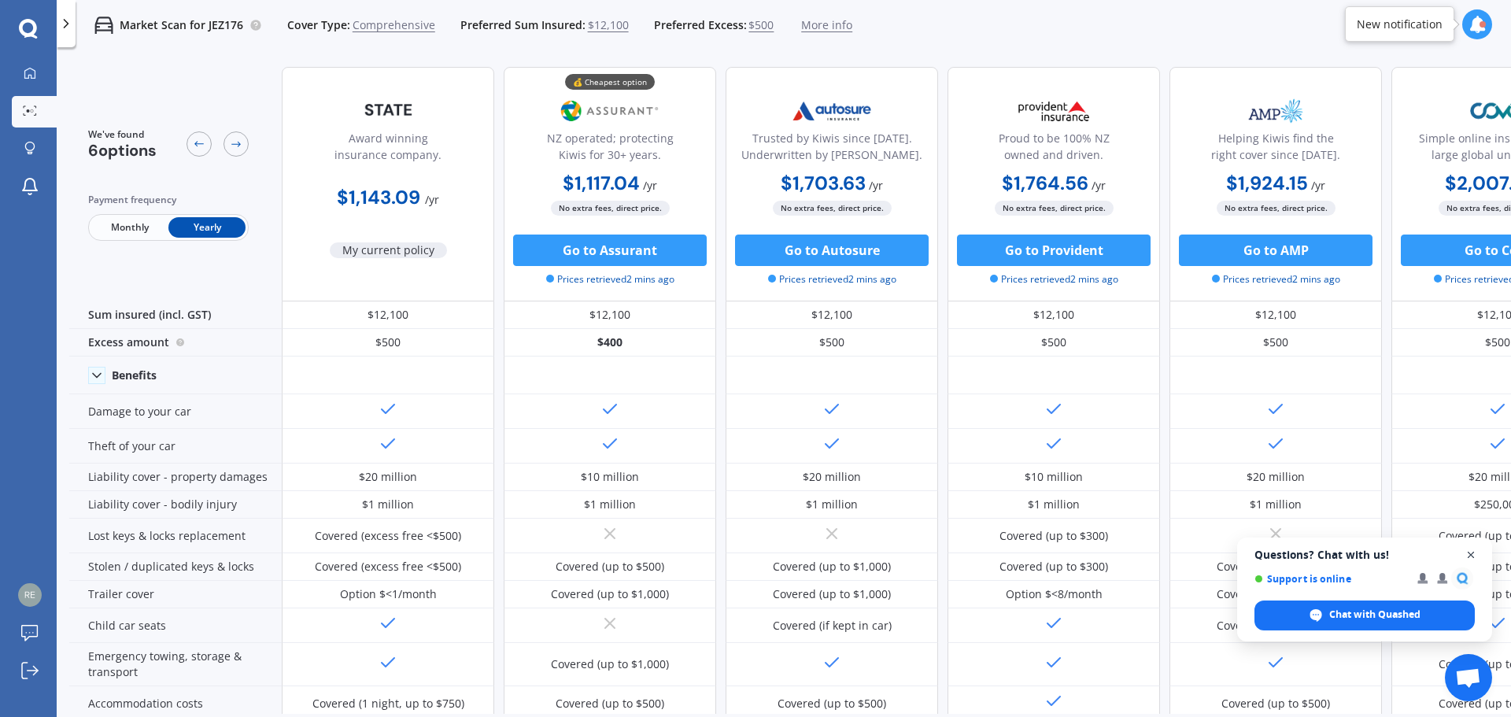
click at [1472, 557] on span "Open chat" at bounding box center [1472, 556] width 20 height 20
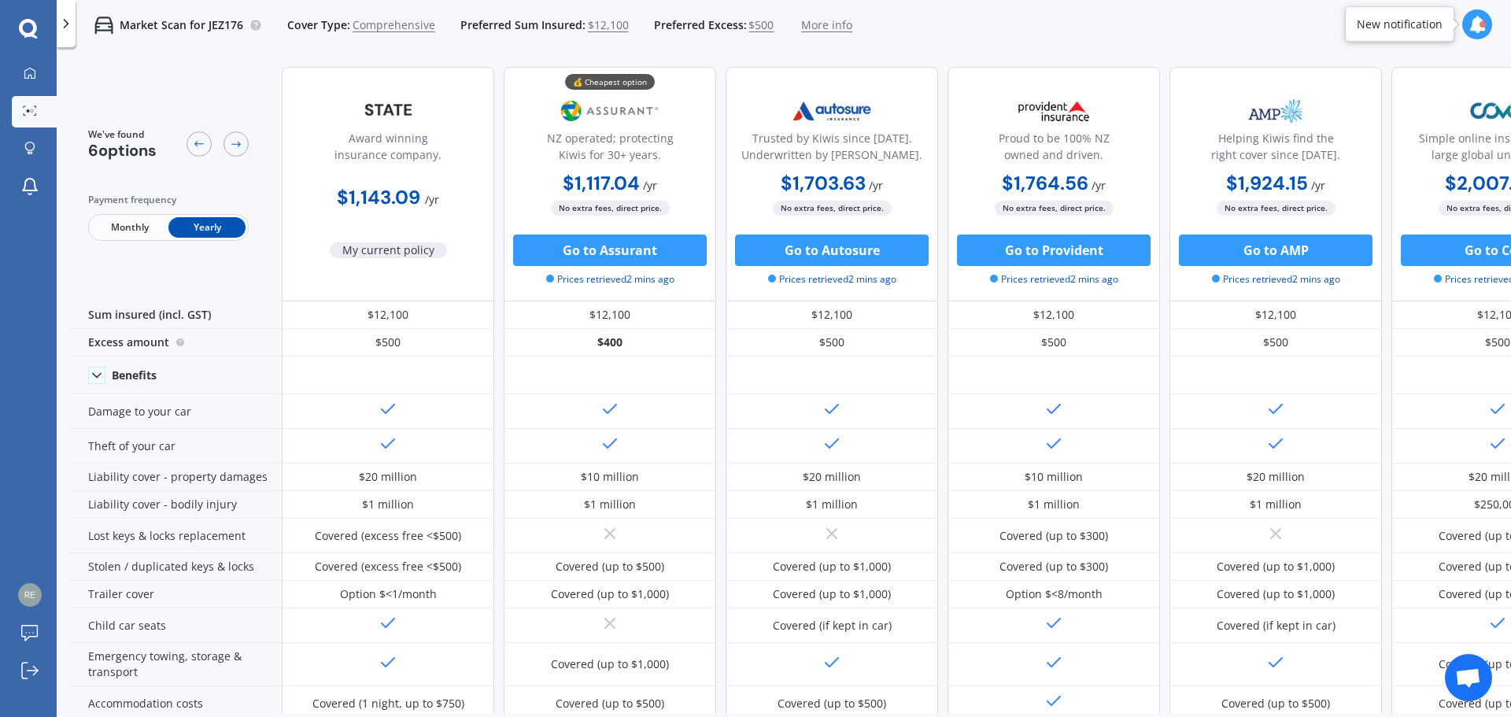
click at [27, 27] on icon at bounding box center [28, 29] width 19 height 20
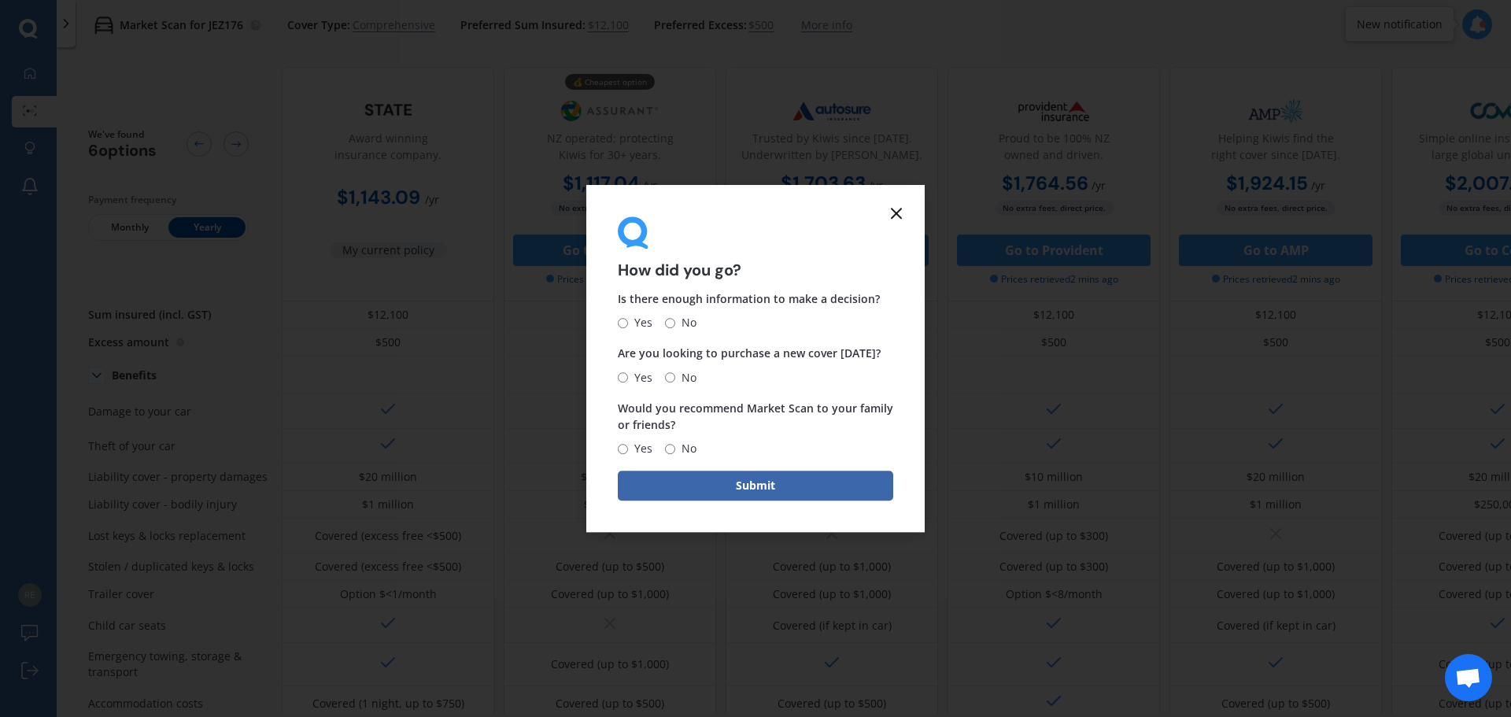
click at [893, 216] on line at bounding box center [896, 213] width 9 height 9
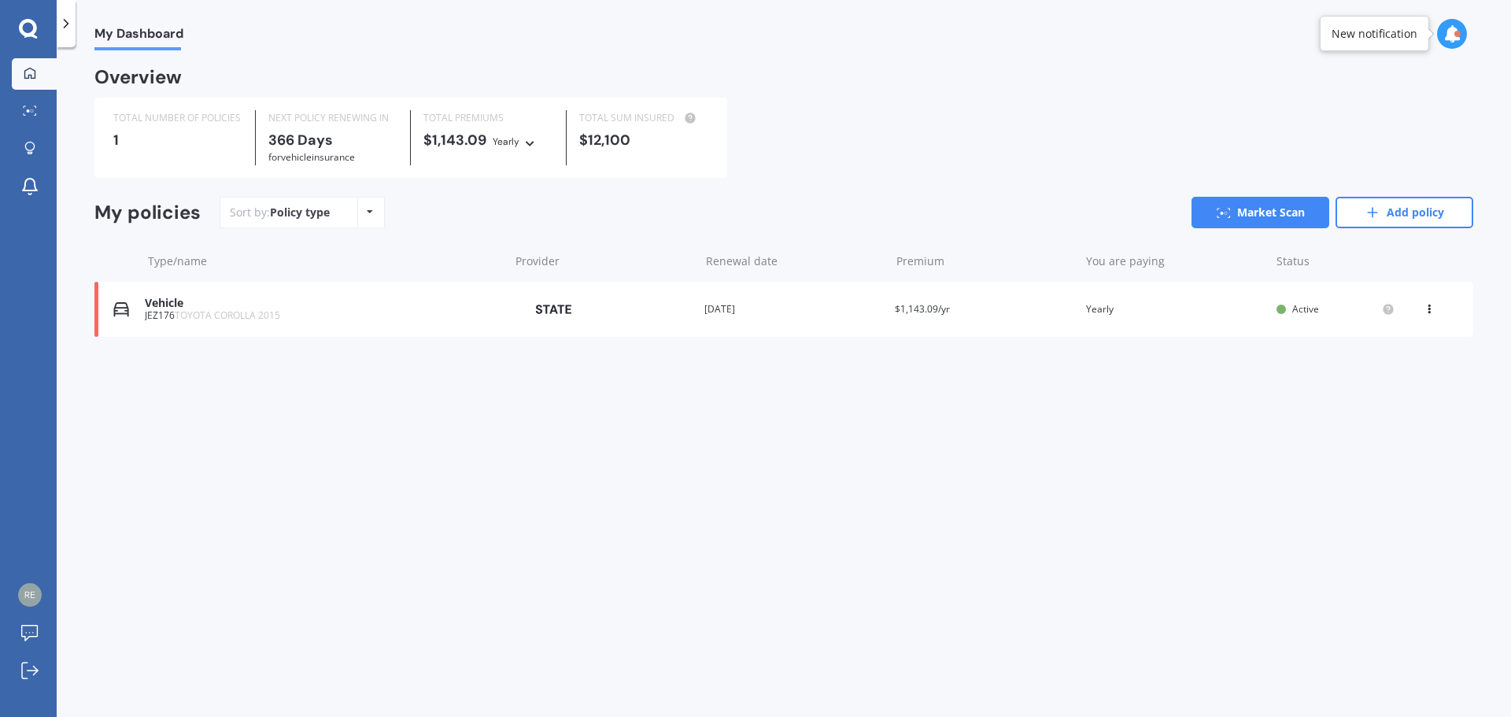
click at [372, 210] on div "Policy type Alphabetical Date added Renewing next" at bounding box center [369, 212] width 24 height 28
click at [438, 222] on div "Sort by: Policy type Policy type Alphabetical Date added Renewing next Market S…" at bounding box center [847, 212] width 1254 height 31
click at [28, 77] on icon at bounding box center [29, 72] width 11 height 11
click at [1384, 213] on link "Add policy" at bounding box center [1405, 212] width 138 height 31
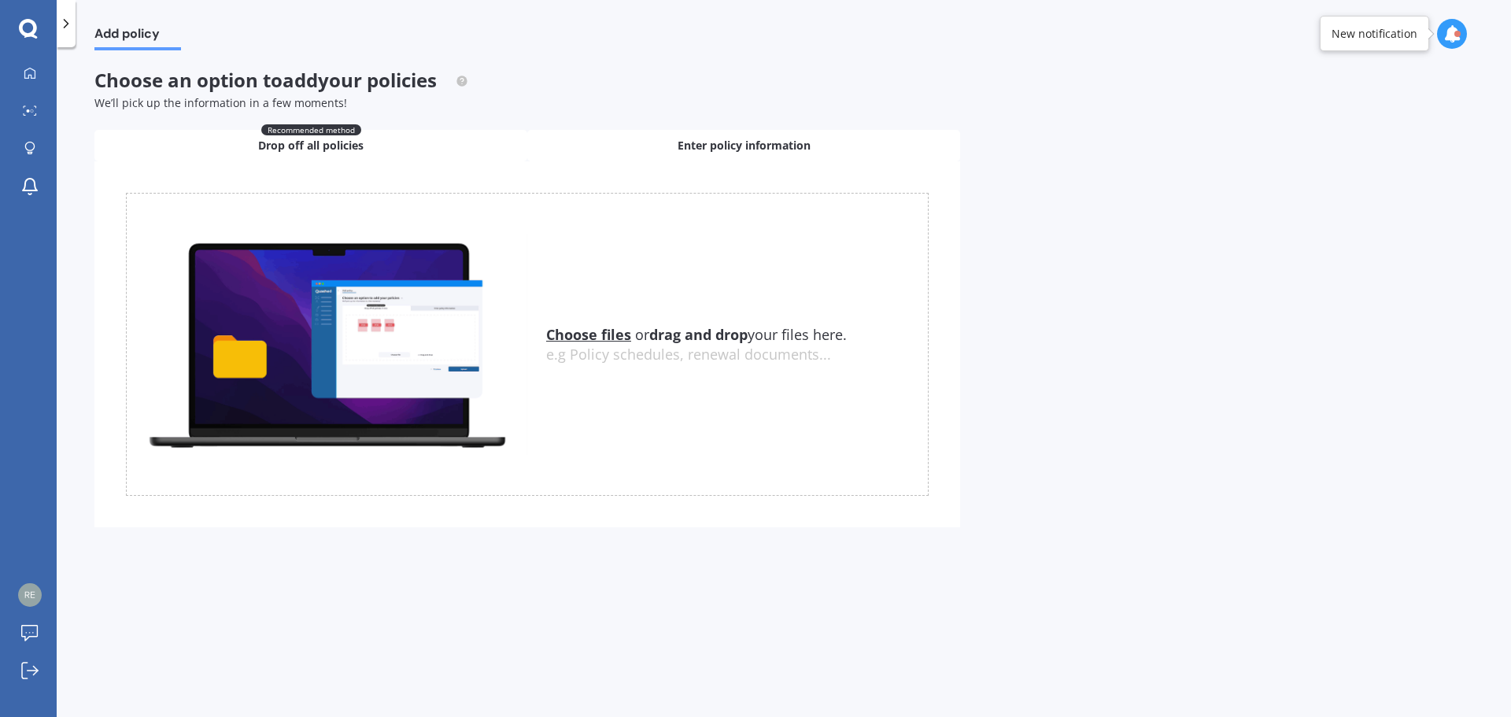
click at [727, 143] on span "Enter policy information" at bounding box center [744, 146] width 133 height 16
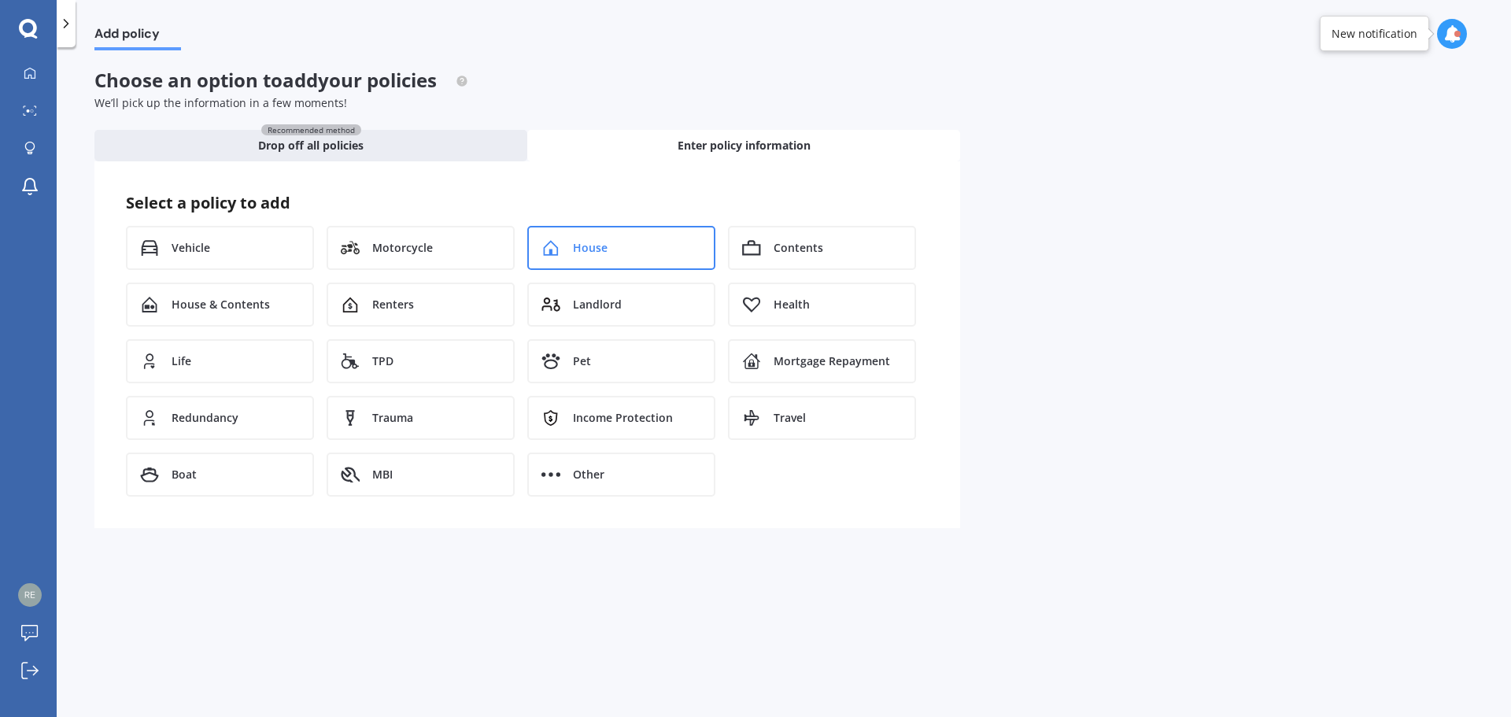
click at [619, 248] on div "House" at bounding box center [621, 248] width 188 height 44
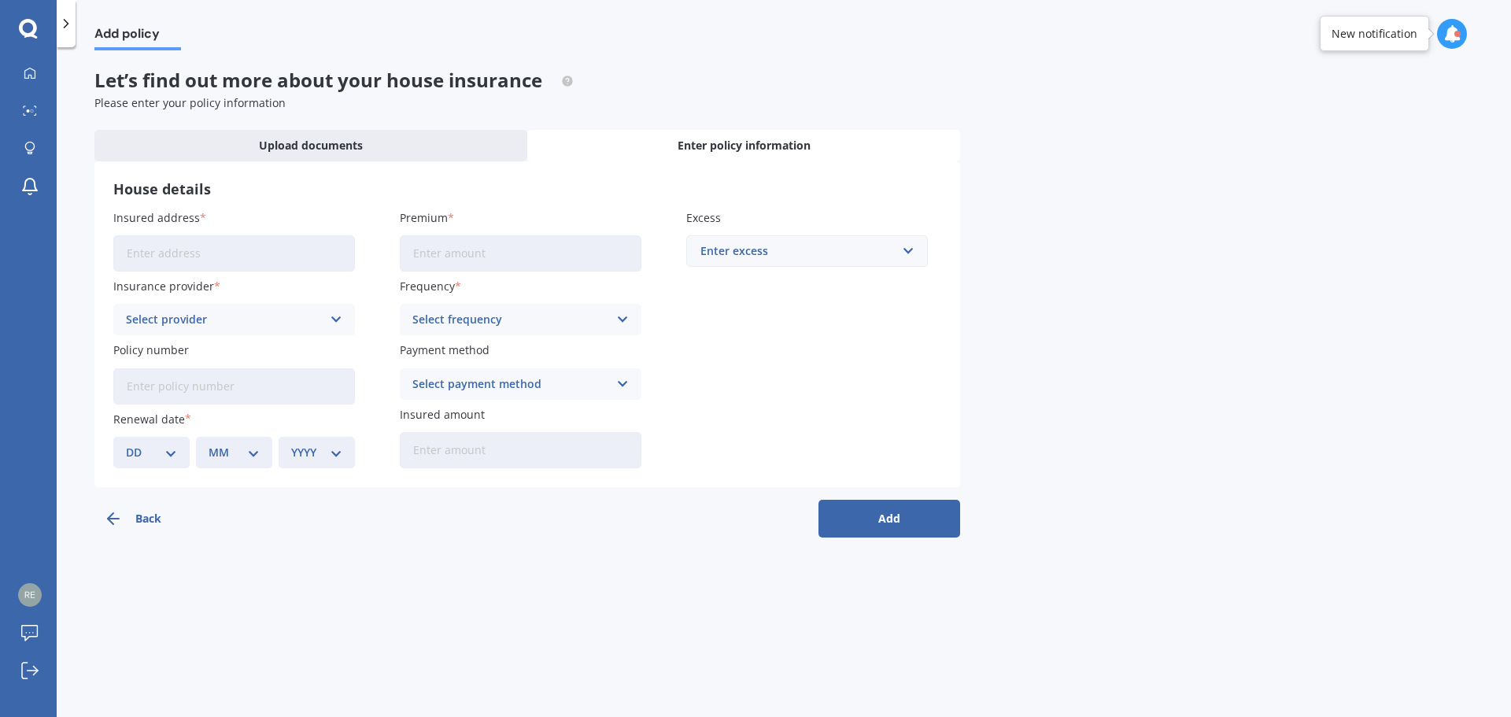
click at [279, 261] on input "Insured address" at bounding box center [234, 253] width 242 height 36
type input "[STREET_ADDRESS]"
click at [472, 251] on input "Premium" at bounding box center [521, 253] width 242 height 36
drag, startPoint x: 468, startPoint y: 251, endPoint x: 431, endPoint y: 252, distance: 37.8
click at [431, 252] on input "$1,143.09" at bounding box center [521, 253] width 242 height 36
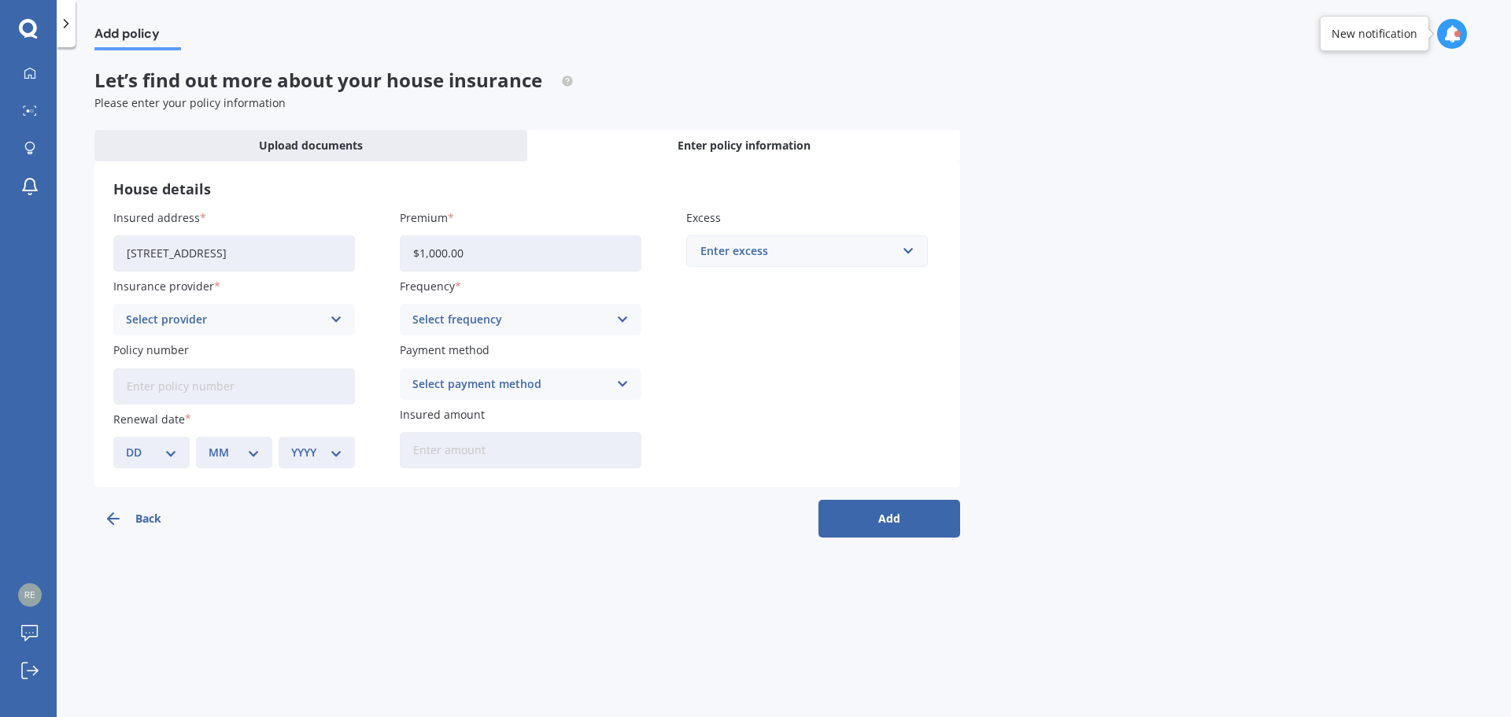
click at [486, 260] on input "$1,000.00" at bounding box center [521, 253] width 242 height 36
type input "$1,000.00"
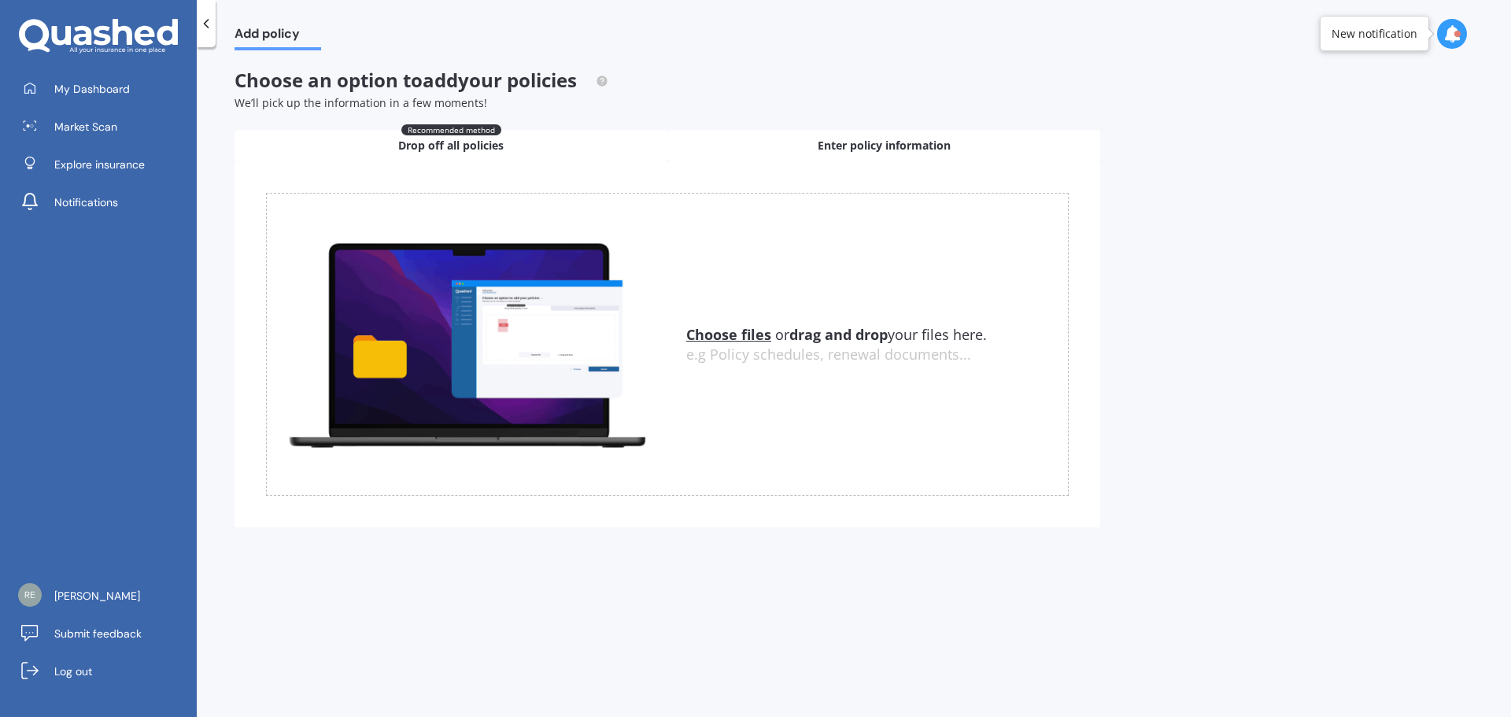
click at [852, 142] on span "Enter policy information" at bounding box center [884, 146] width 133 height 16
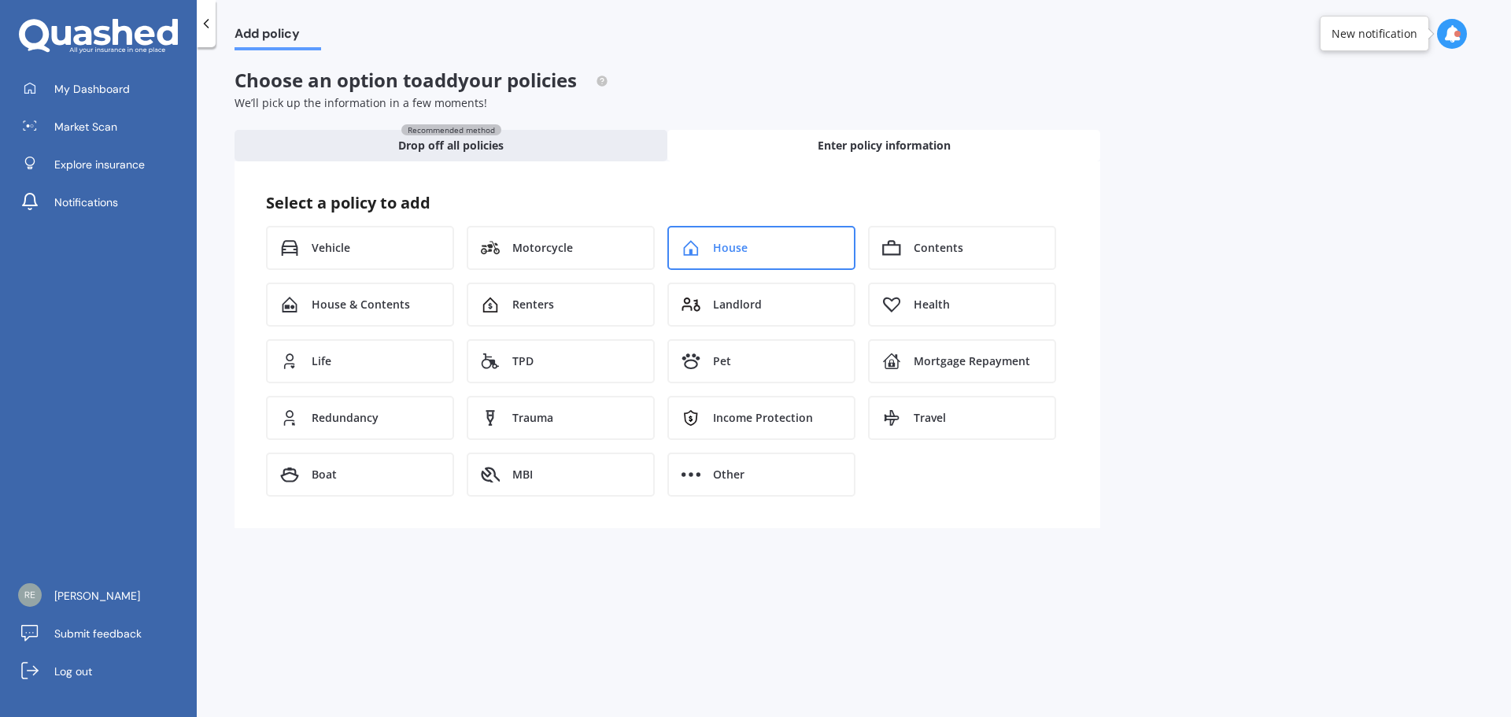
click at [719, 248] on span "House" at bounding box center [730, 248] width 35 height 16
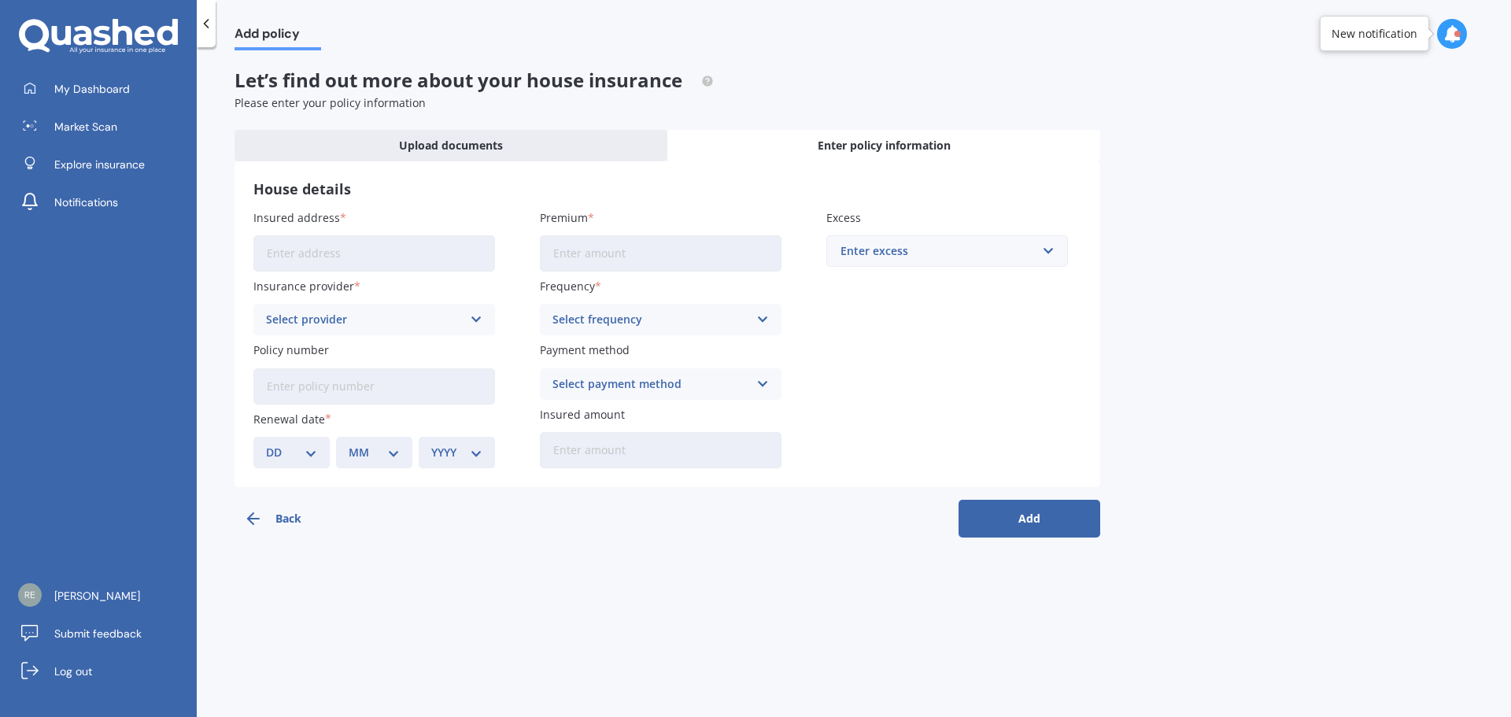
click at [595, 252] on input "Premium" at bounding box center [661, 253] width 242 height 36
click at [399, 254] on input "Insured address" at bounding box center [374, 253] width 242 height 36
type input "[STREET_ADDRESS]"
click at [600, 254] on input "Premium" at bounding box center [661, 253] width 242 height 36
type input "$4,398.51"
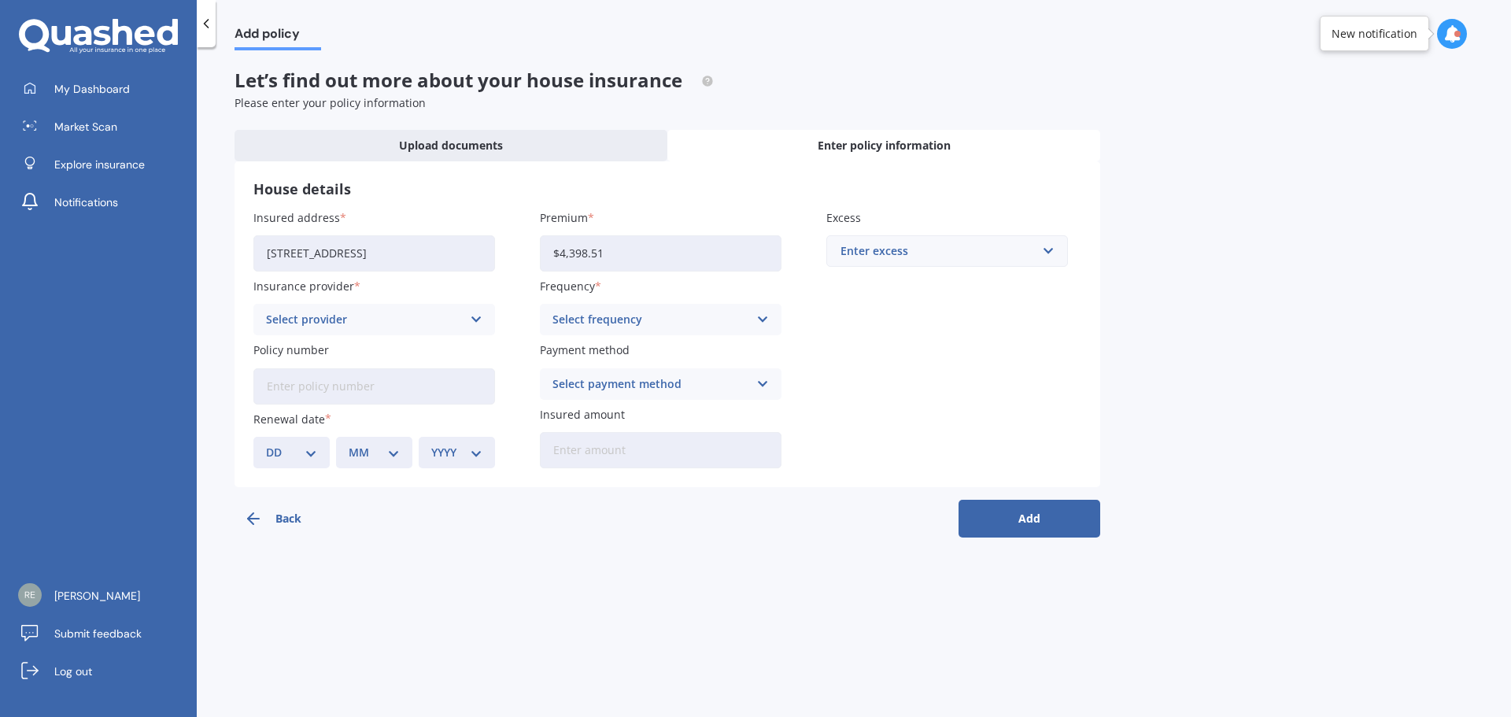
click at [474, 320] on icon at bounding box center [476, 319] width 13 height 17
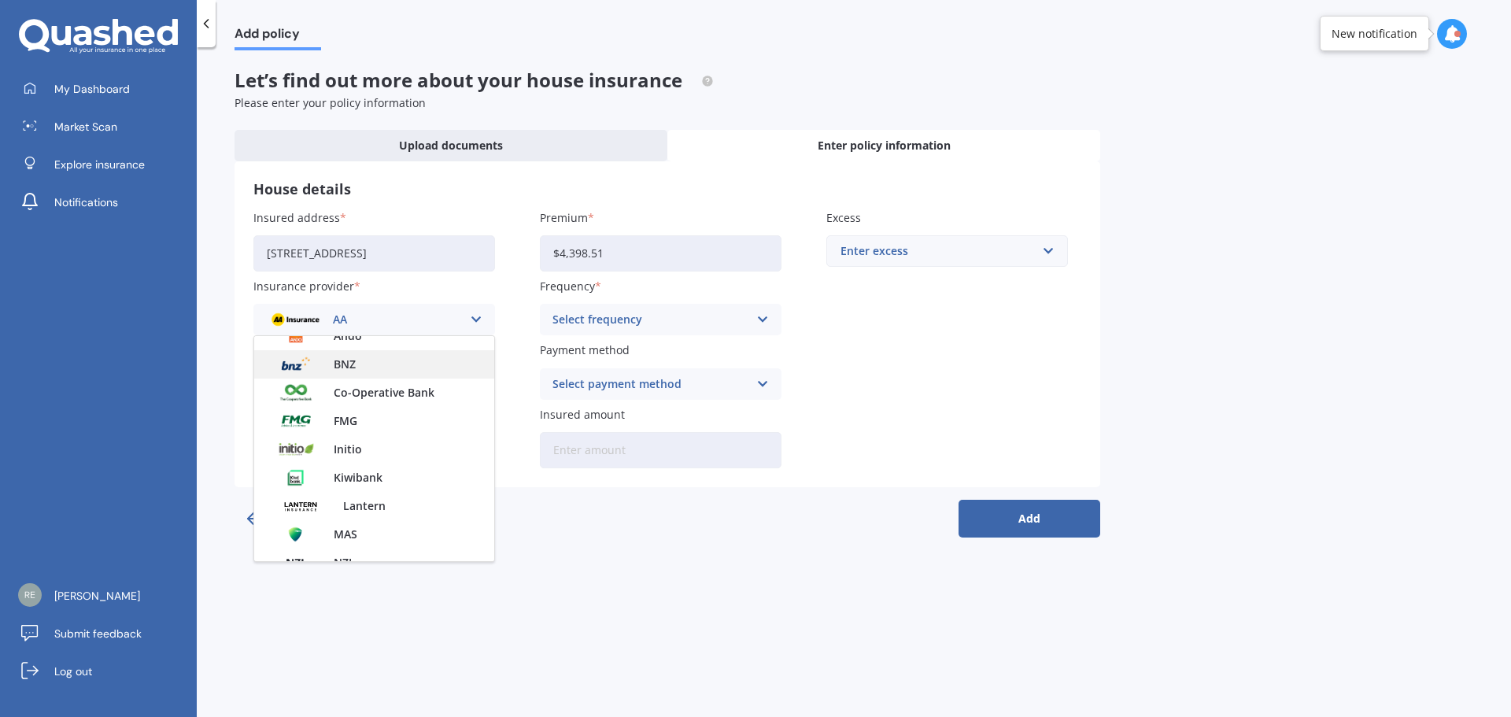
scroll to position [157, 0]
click at [357, 365] on div "BNZ" at bounding box center [374, 364] width 240 height 28
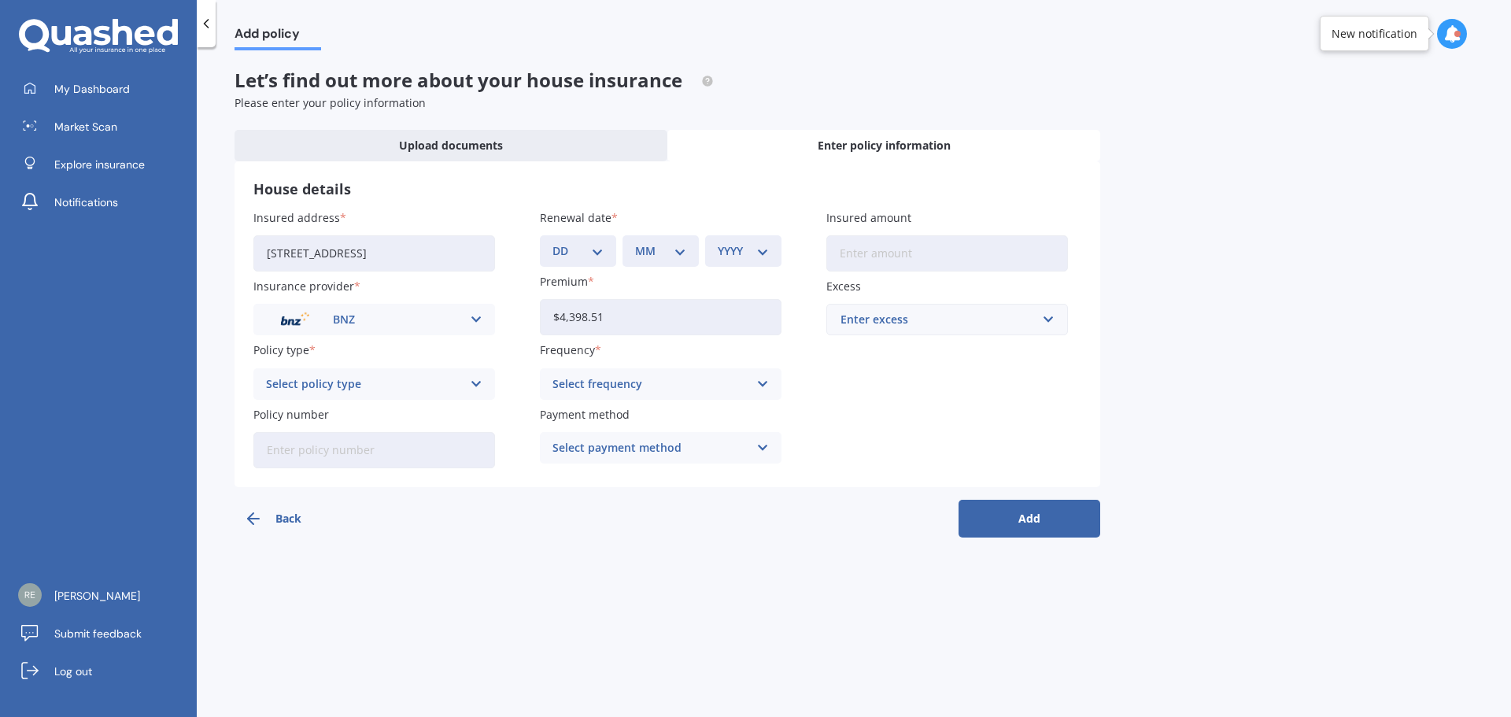
click at [477, 382] on icon at bounding box center [476, 383] width 13 height 17
click at [398, 413] on div "PremierCare Home" at bounding box center [374, 415] width 240 height 28
click at [764, 385] on icon at bounding box center [762, 383] width 13 height 17
click at [624, 416] on div "Yearly" at bounding box center [661, 415] width 240 height 28
click at [899, 252] on input "Insured amount" at bounding box center [948, 253] width 242 height 36
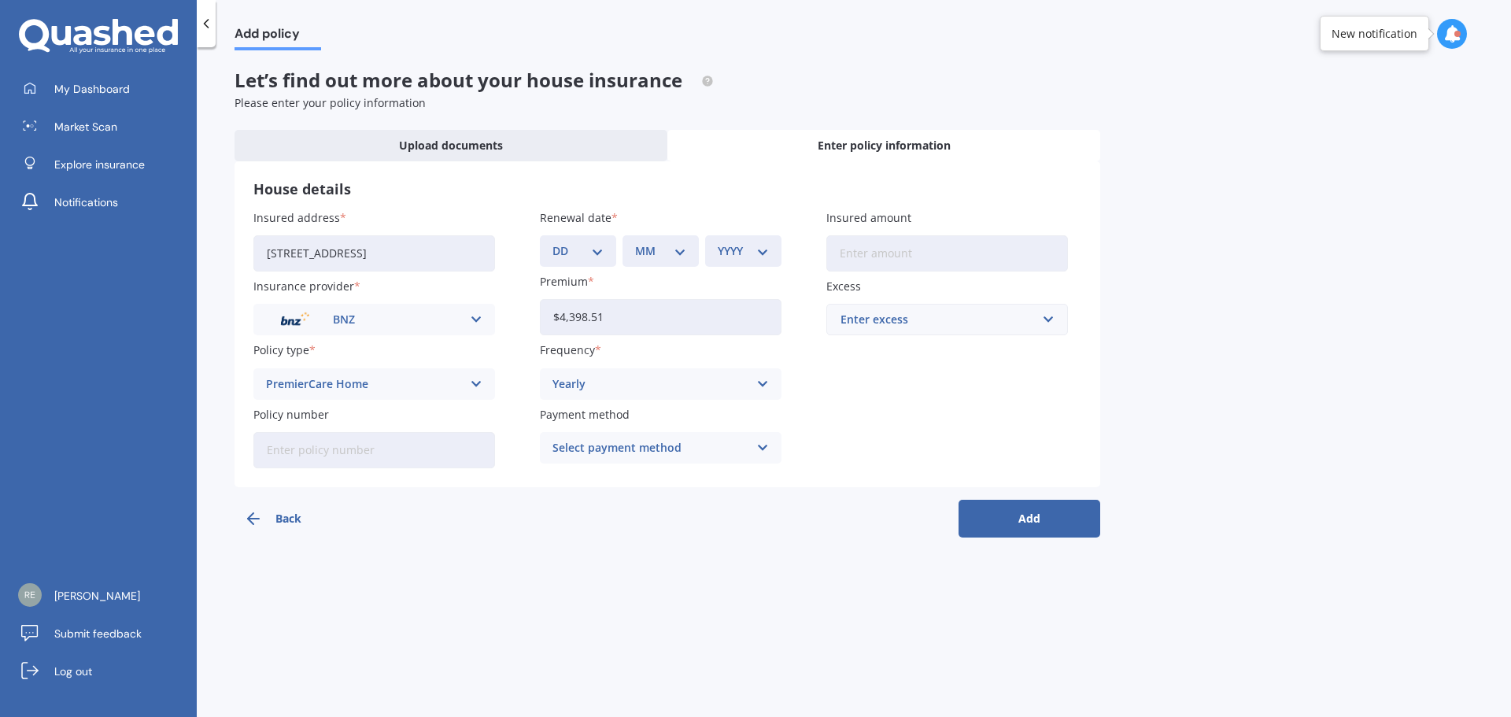
click at [1178, 383] on div "Add policy Let’s find out more about your house insurance Please enter your pol…" at bounding box center [854, 385] width 1315 height 670
